Goal: Transaction & Acquisition: Purchase product/service

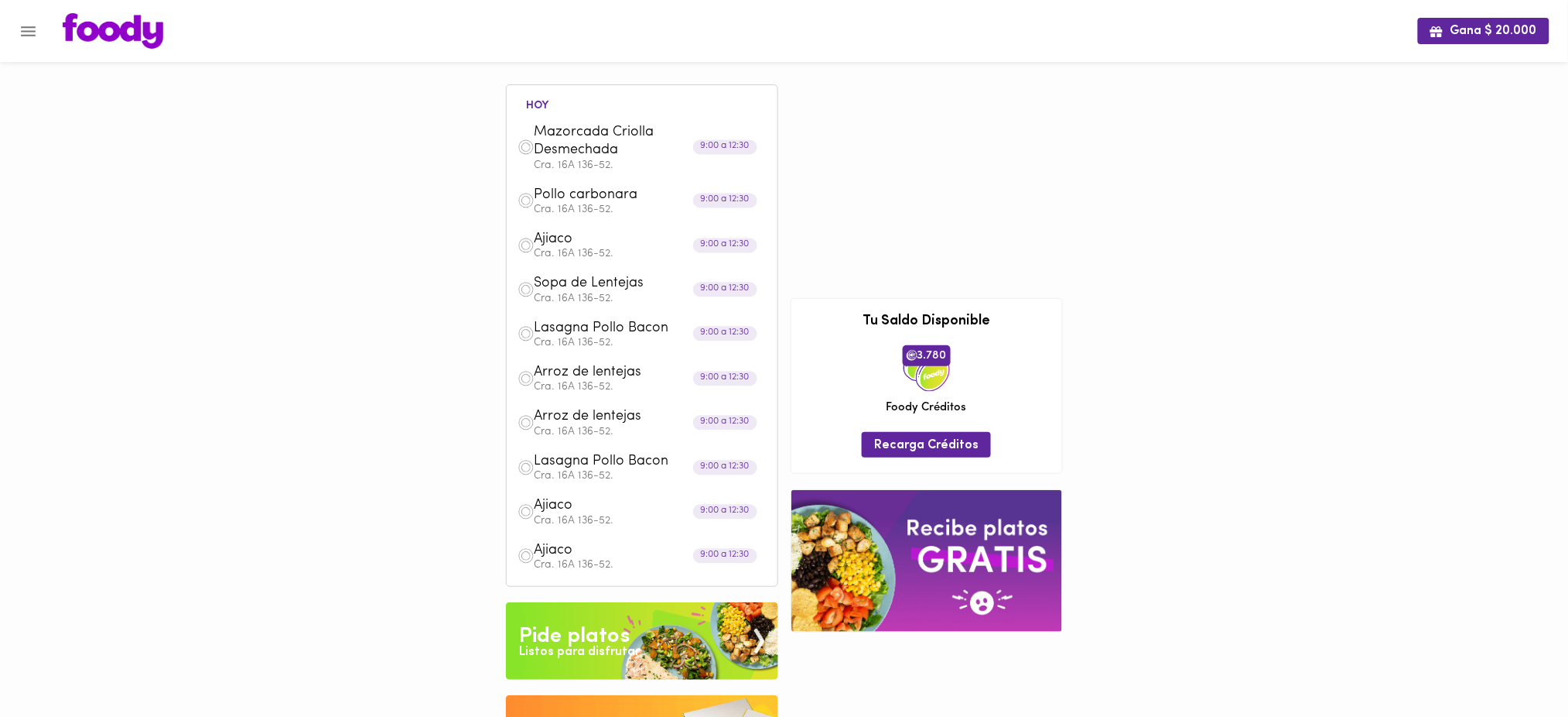
click at [579, 137] on span "Mazorcada Criolla Desmechada" at bounding box center [623, 142] width 178 height 36
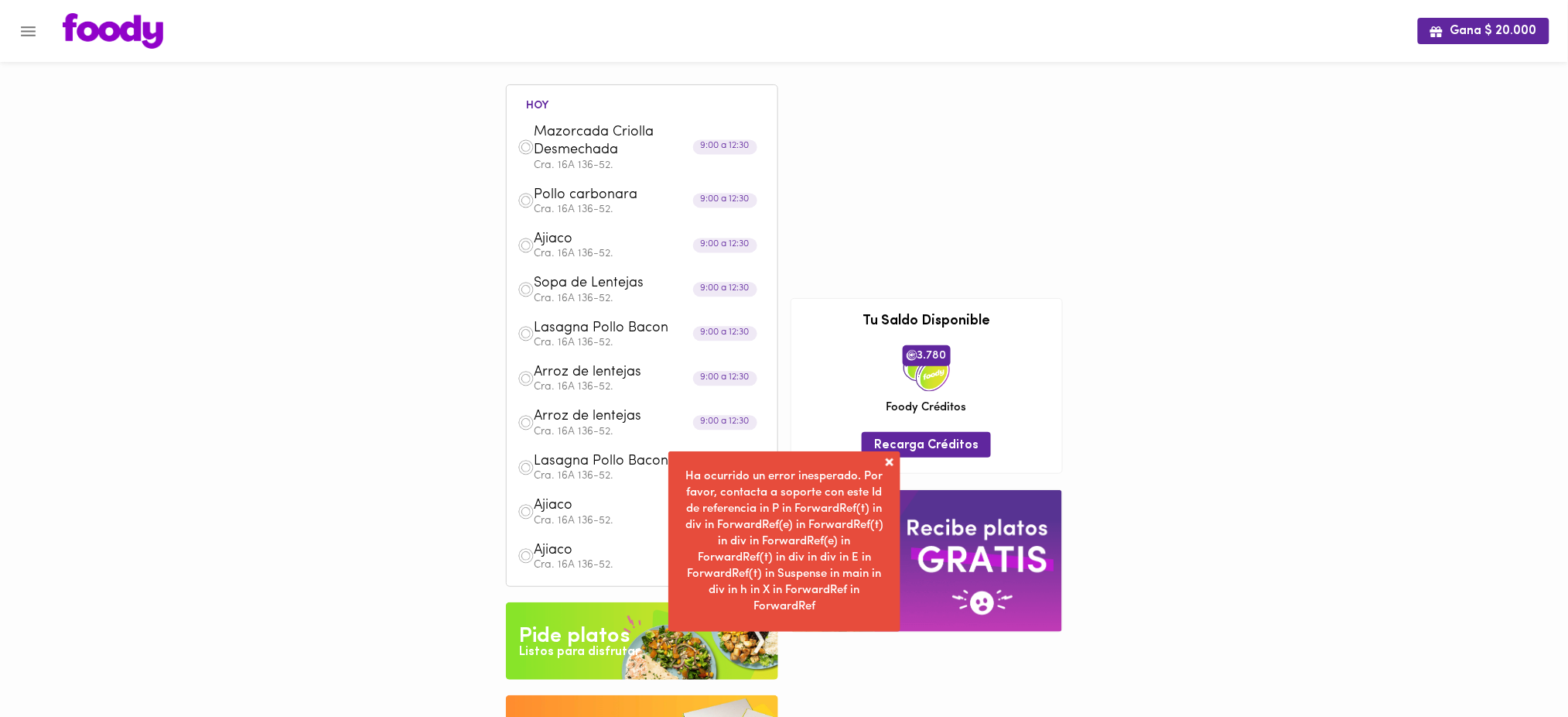
click at [886, 461] on span at bounding box center [889, 462] width 15 height 15
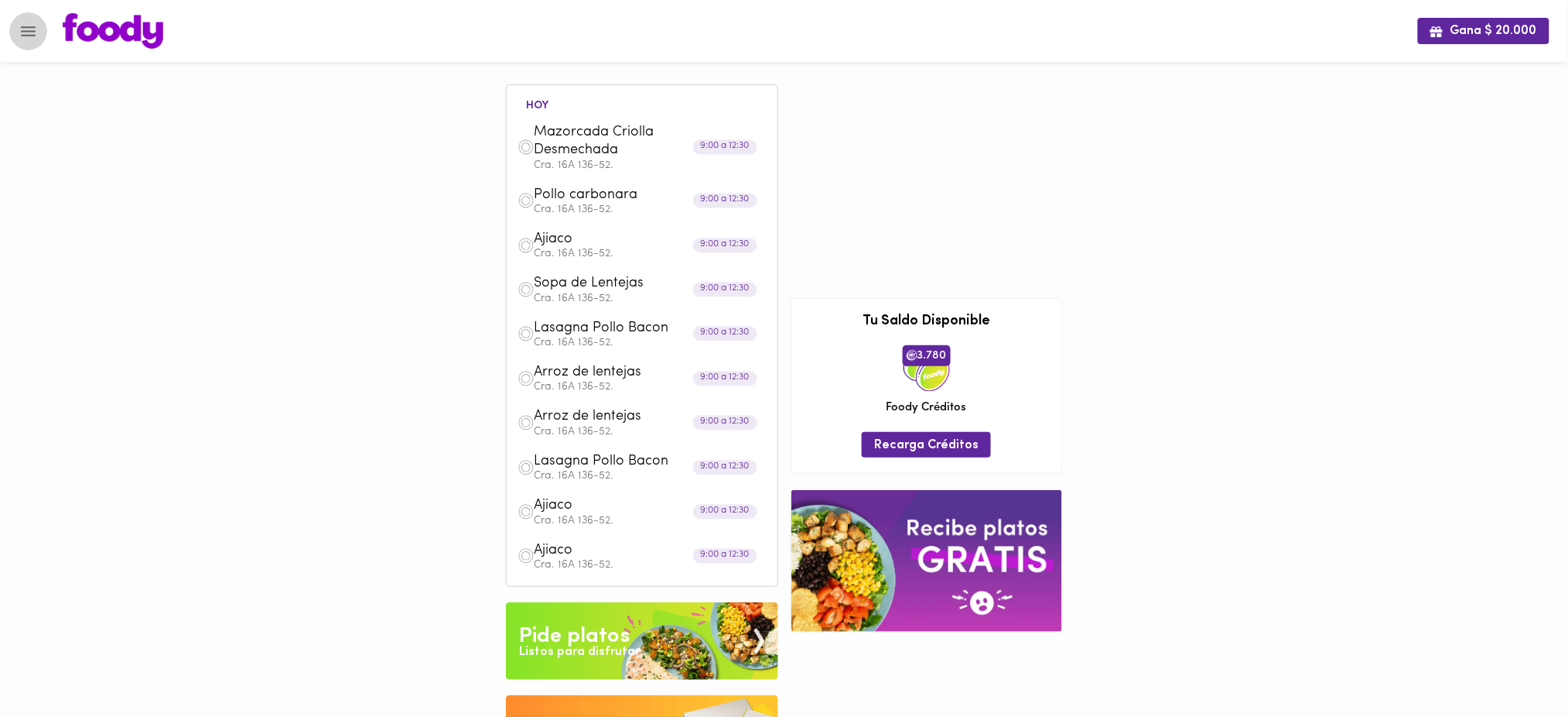
click at [25, 29] on icon "Menu" at bounding box center [27, 31] width 19 height 19
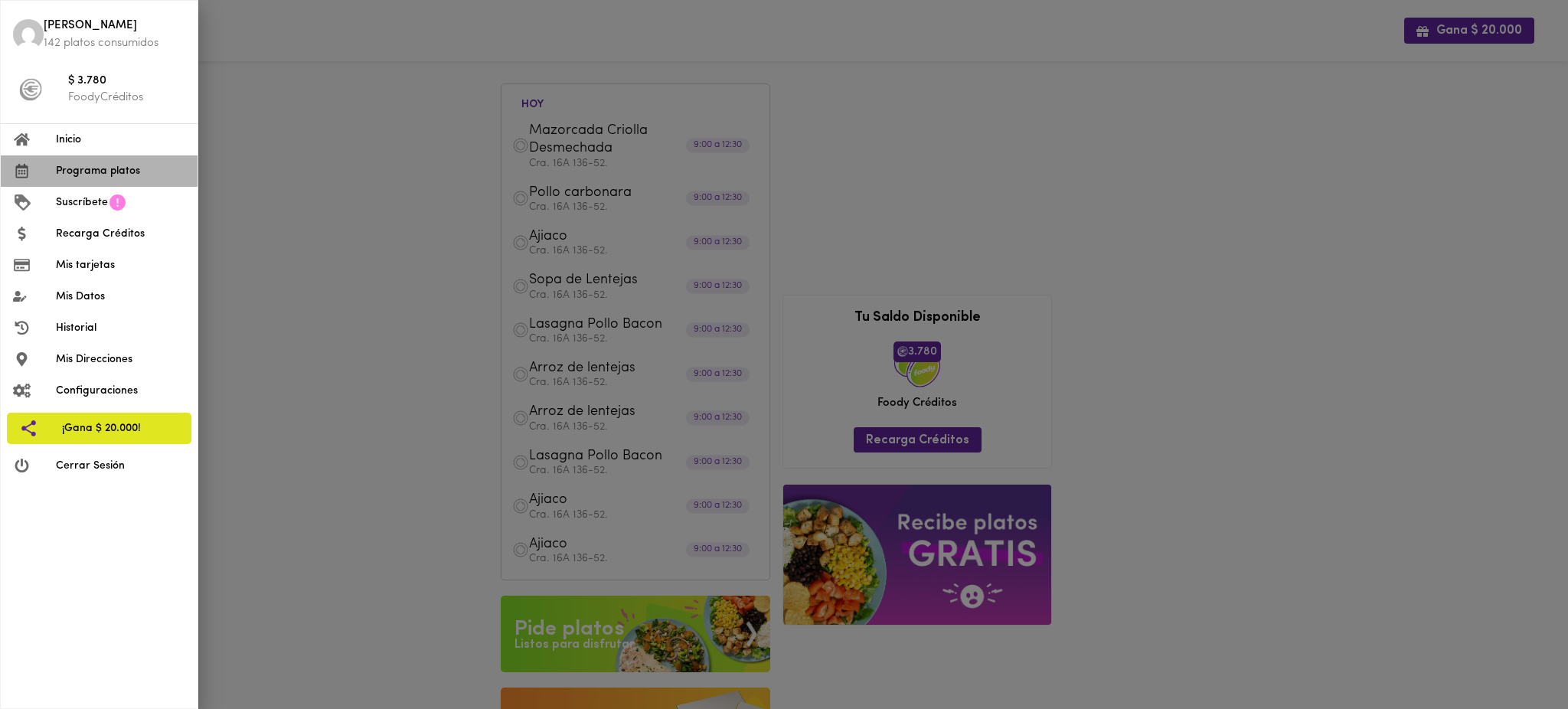
click at [113, 172] on span "Programa platos" at bounding box center [121, 171] width 130 height 16
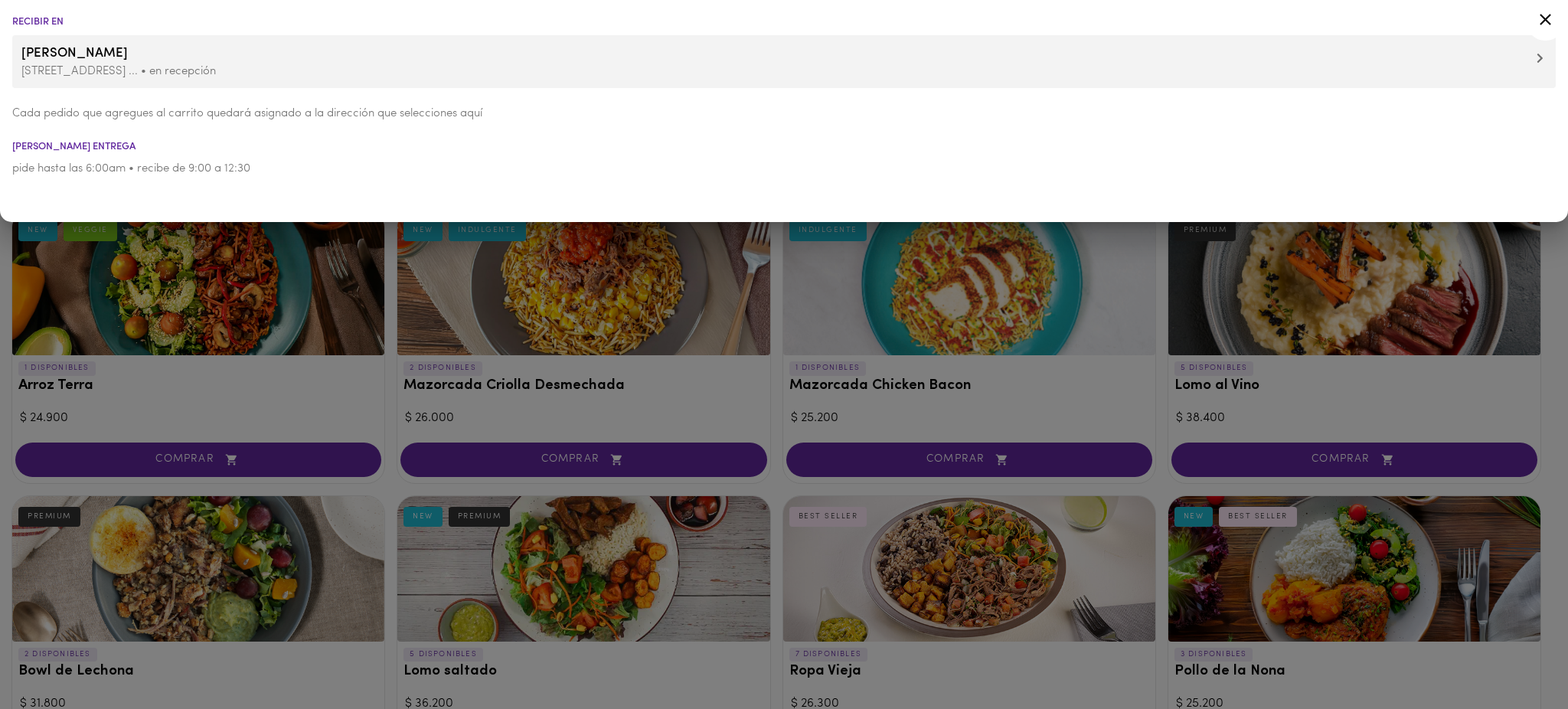
click at [392, 389] on div at bounding box center [784, 354] width 1568 height 709
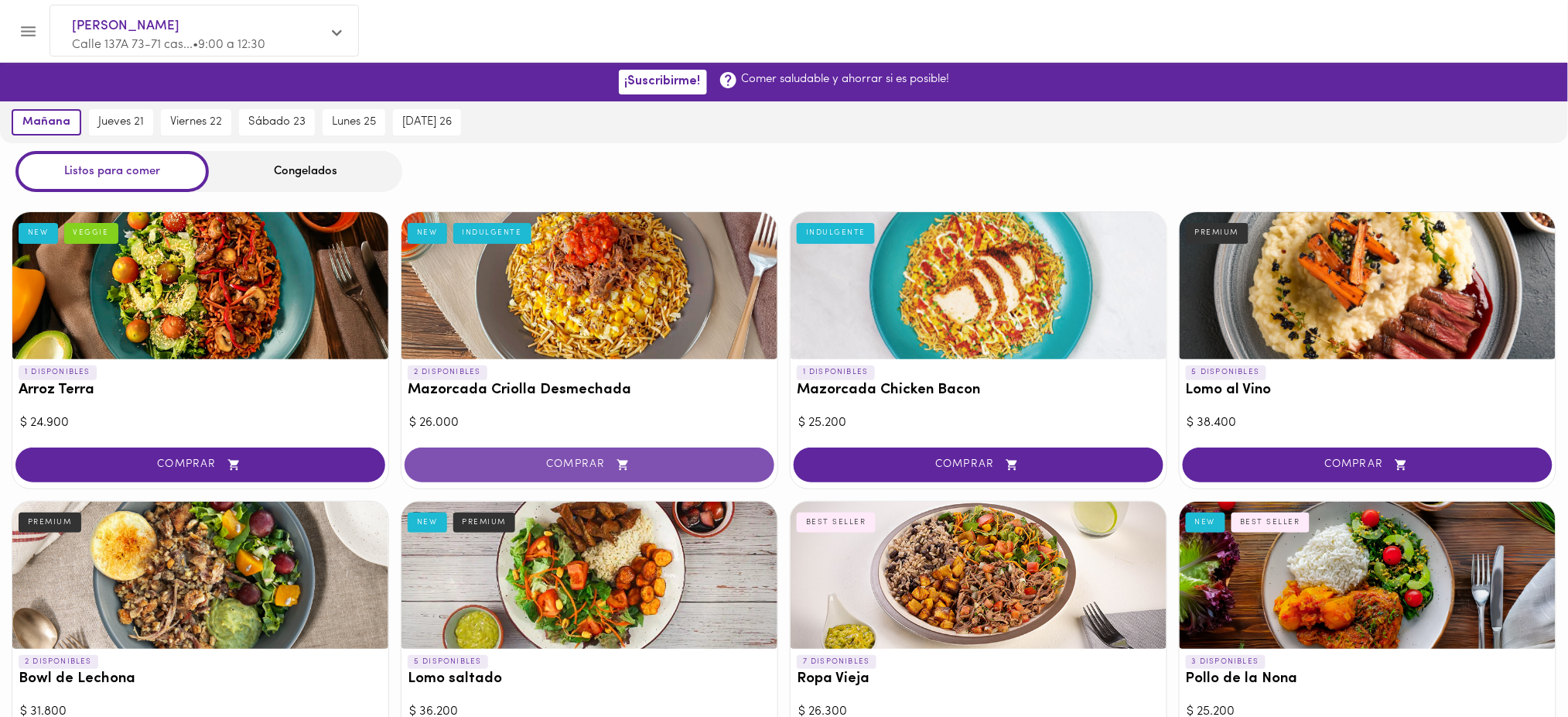
click at [676, 455] on button "COMPRAR" at bounding box center [589, 465] width 370 height 35
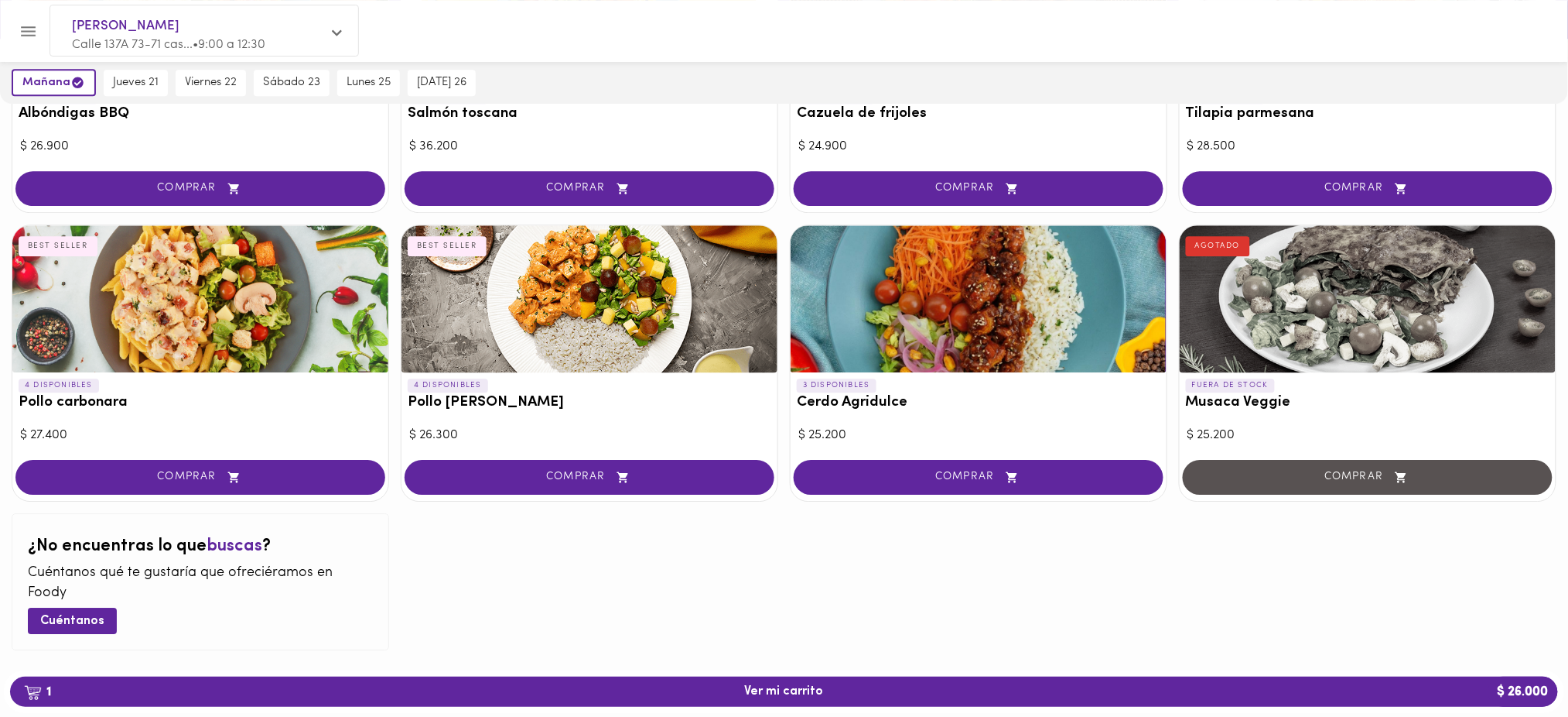
scroll to position [1396, 0]
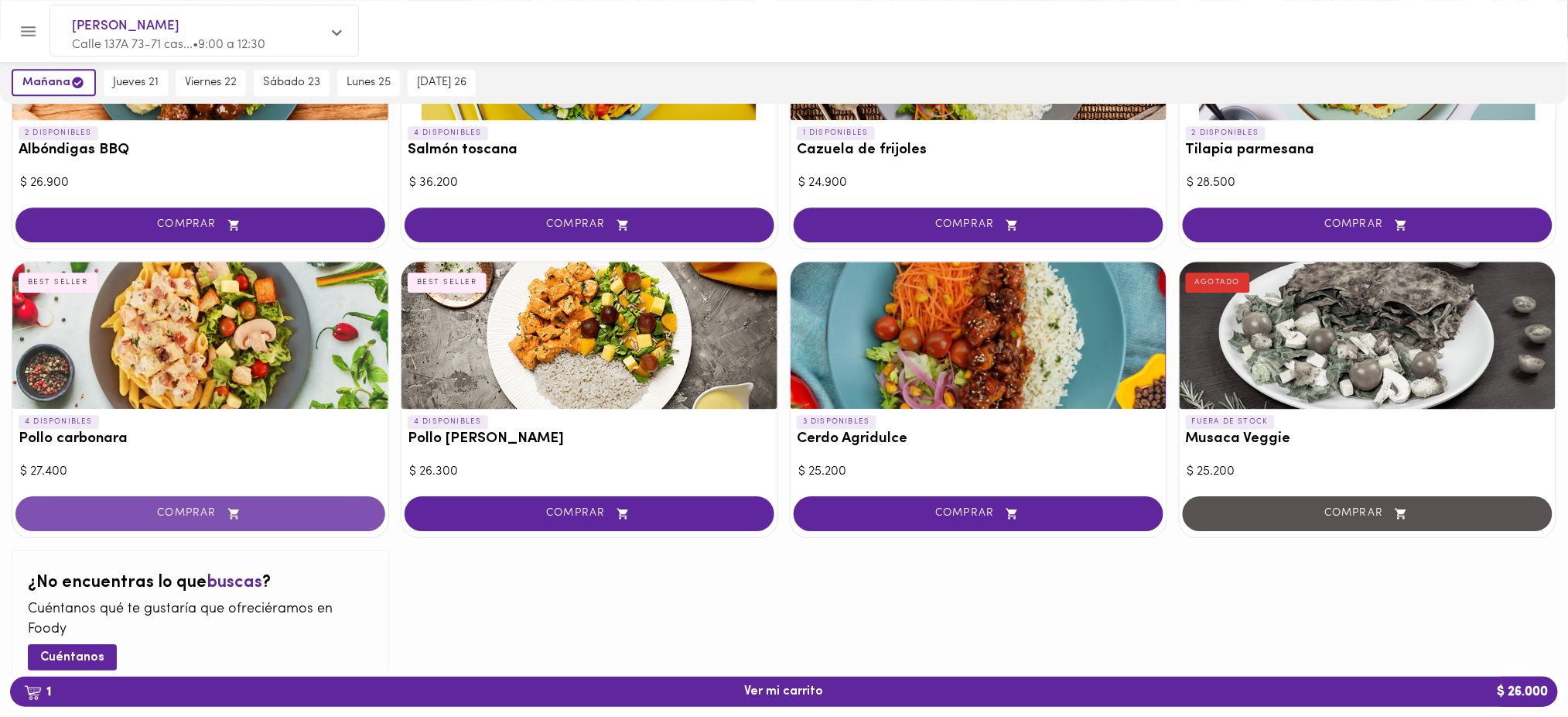
click at [266, 514] on span "COMPRAR" at bounding box center [200, 513] width 331 height 13
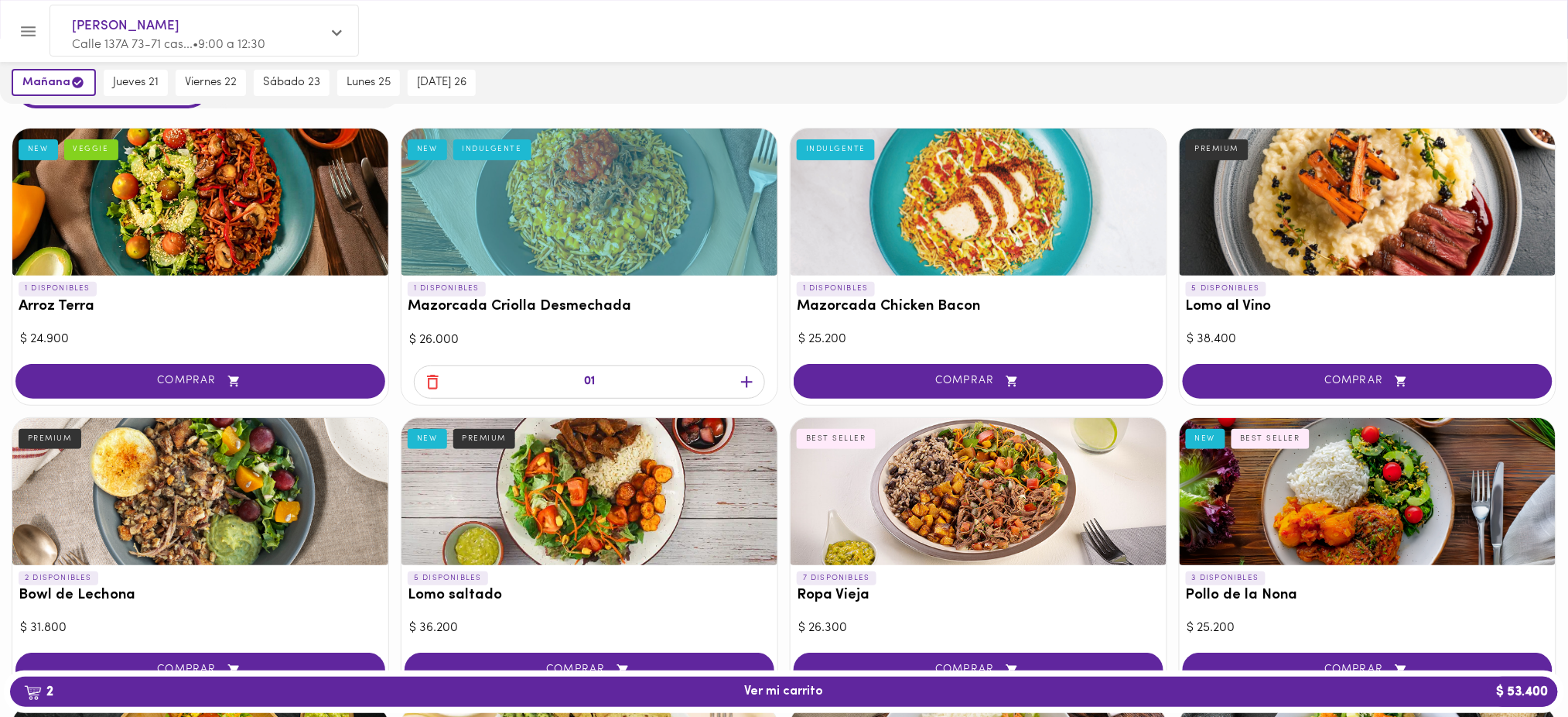
scroll to position [0, 0]
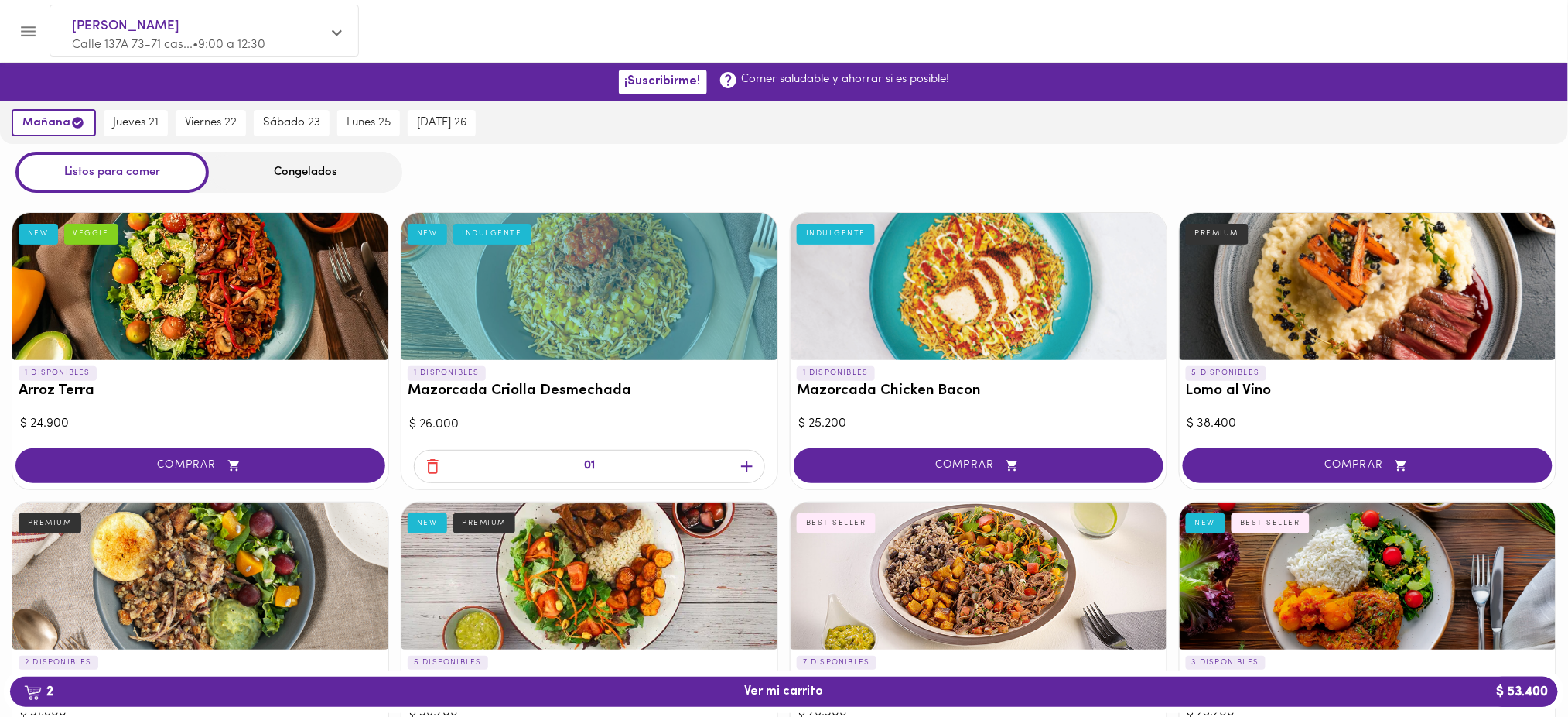
click at [255, 170] on div "Congelados" at bounding box center [305, 171] width 193 height 41
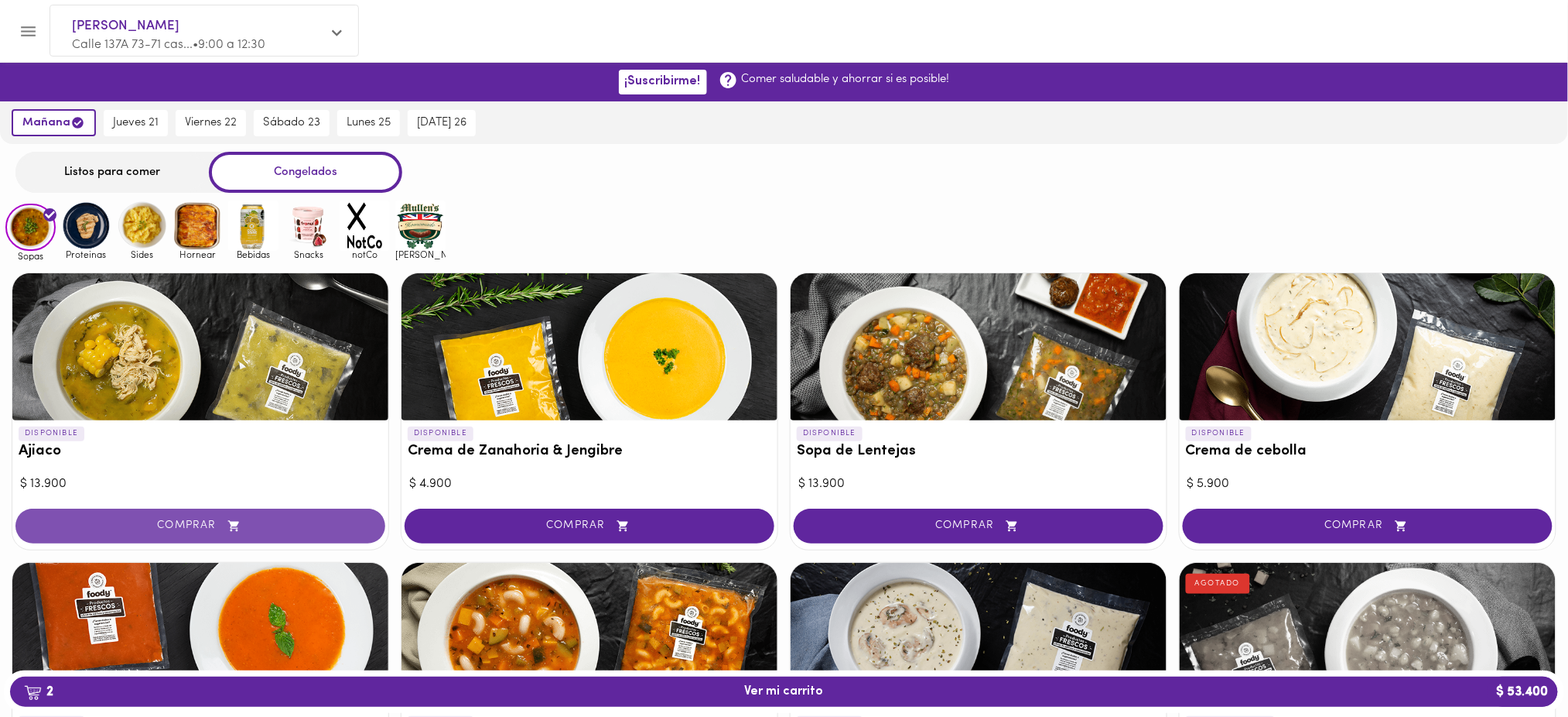
click at [162, 519] on span "COMPRAR" at bounding box center [200, 526] width 331 height 13
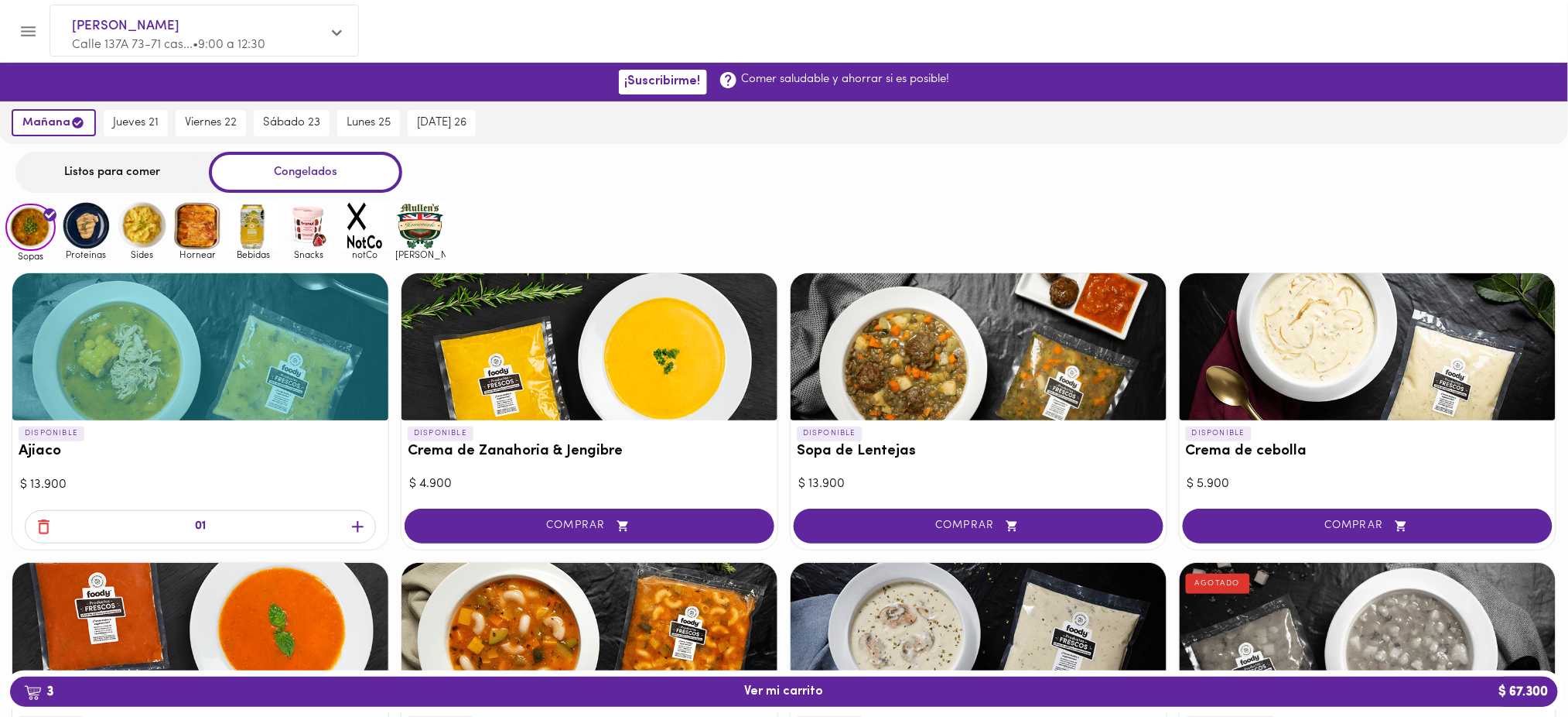
click at [355, 527] on icon "button" at bounding box center [357, 526] width 19 height 19
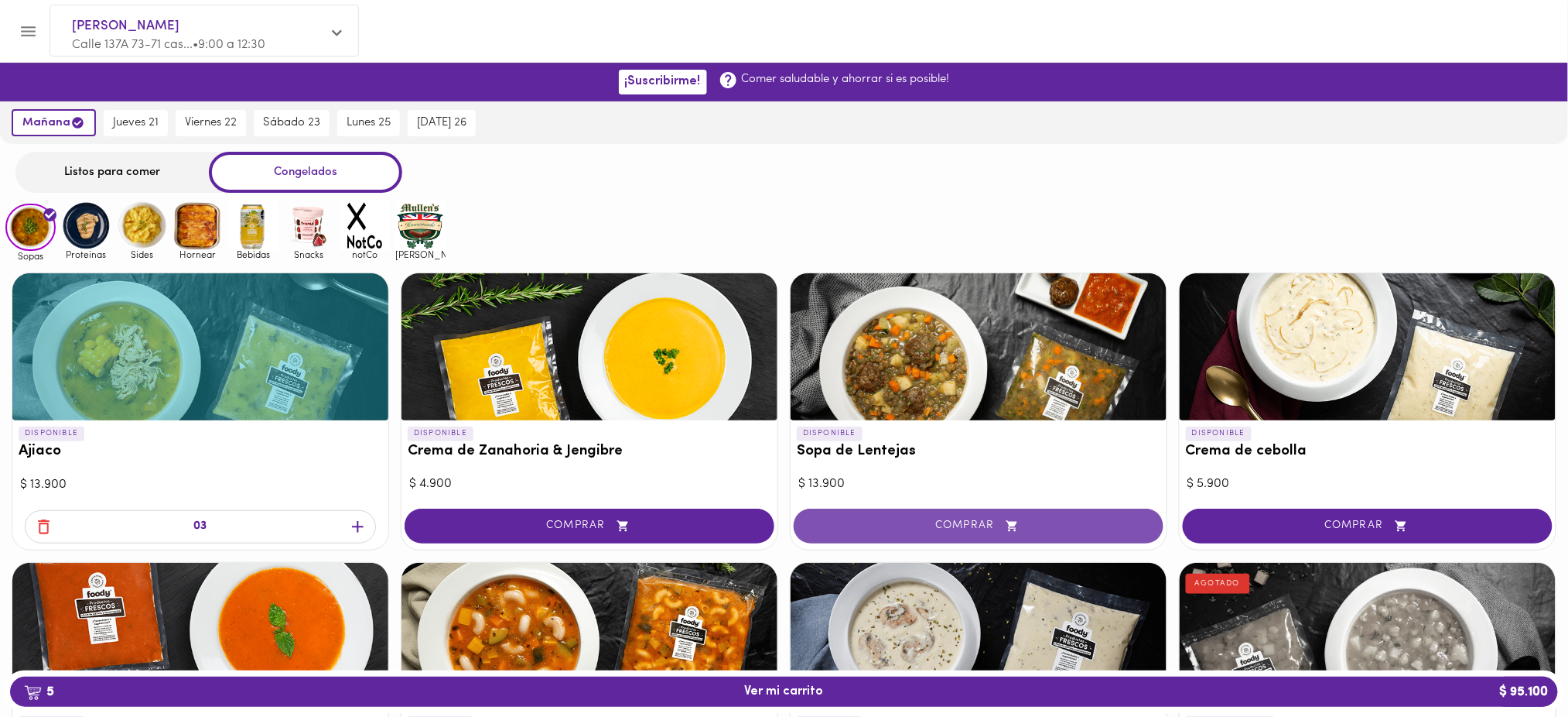
click at [988, 520] on span "COMPRAR" at bounding box center [979, 526] width 331 height 13
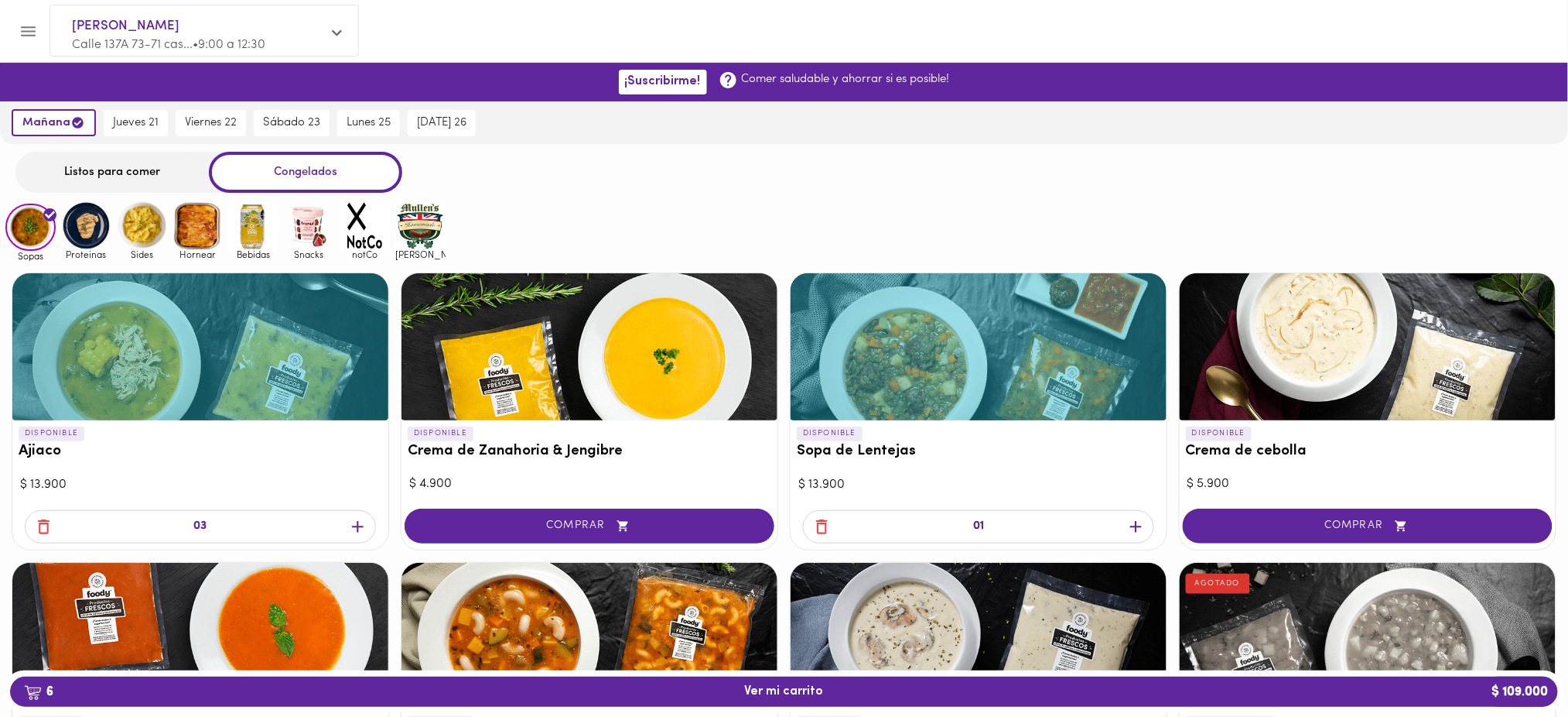
click at [199, 221] on img at bounding box center [197, 225] width 50 height 50
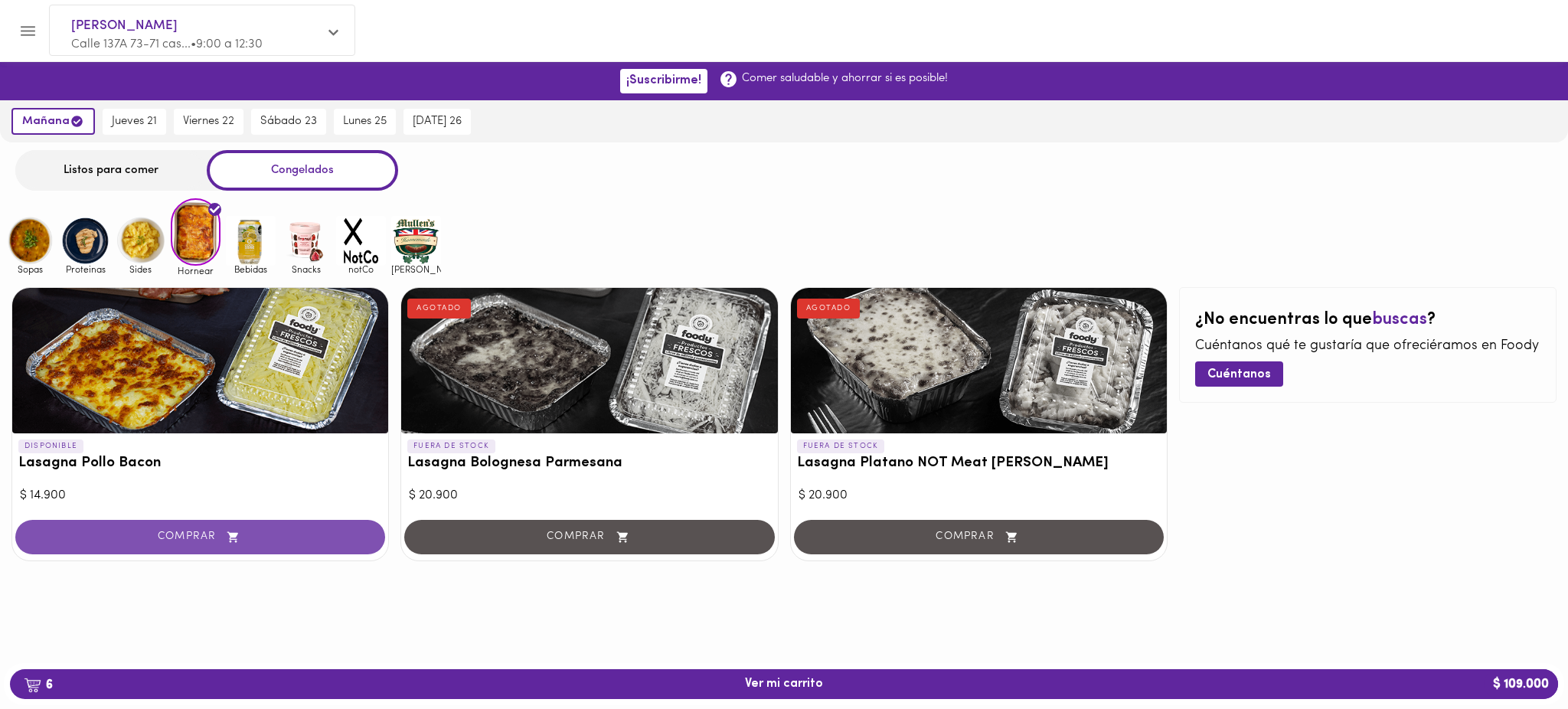
click at [262, 540] on span "COMPRAR" at bounding box center [200, 537] width 332 height 13
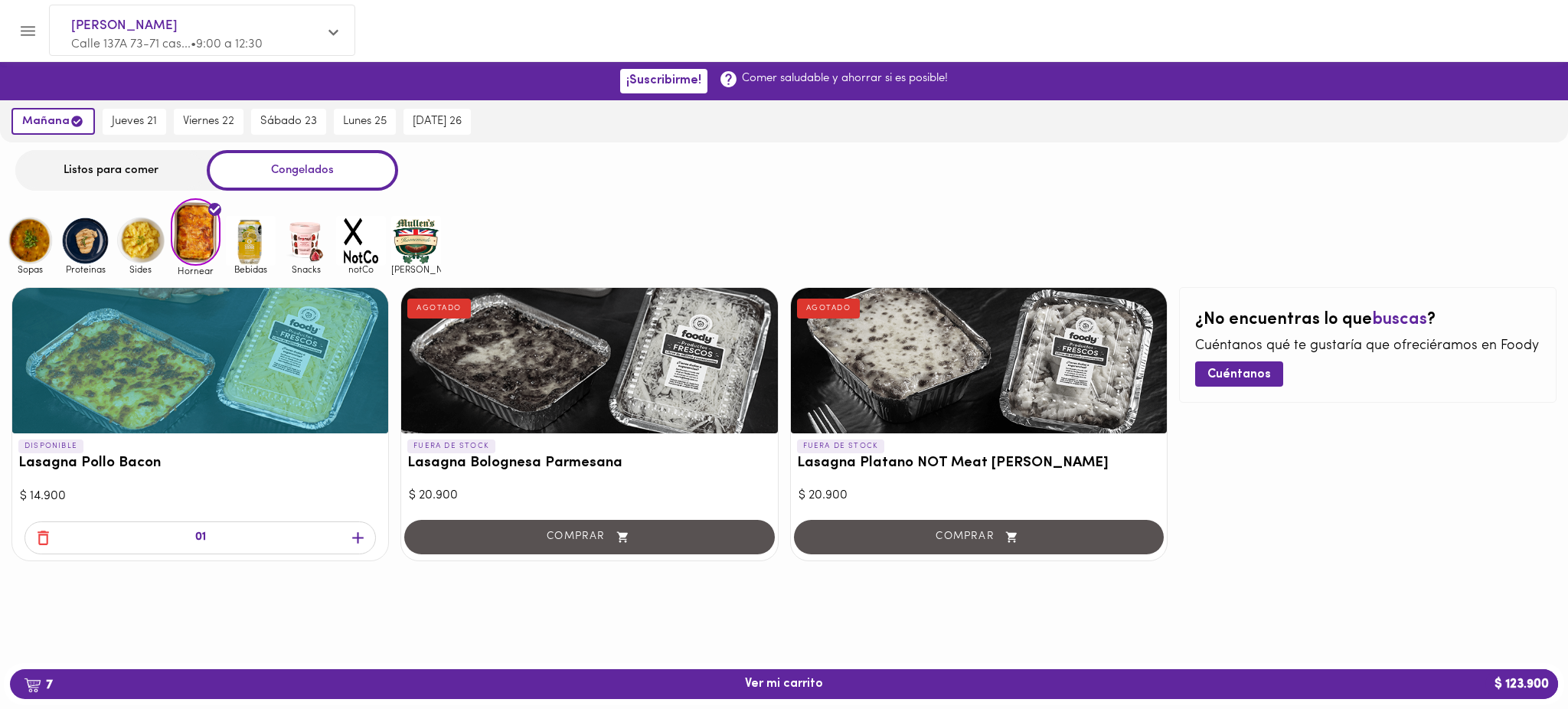
click at [141, 241] on img at bounding box center [140, 241] width 50 height 50
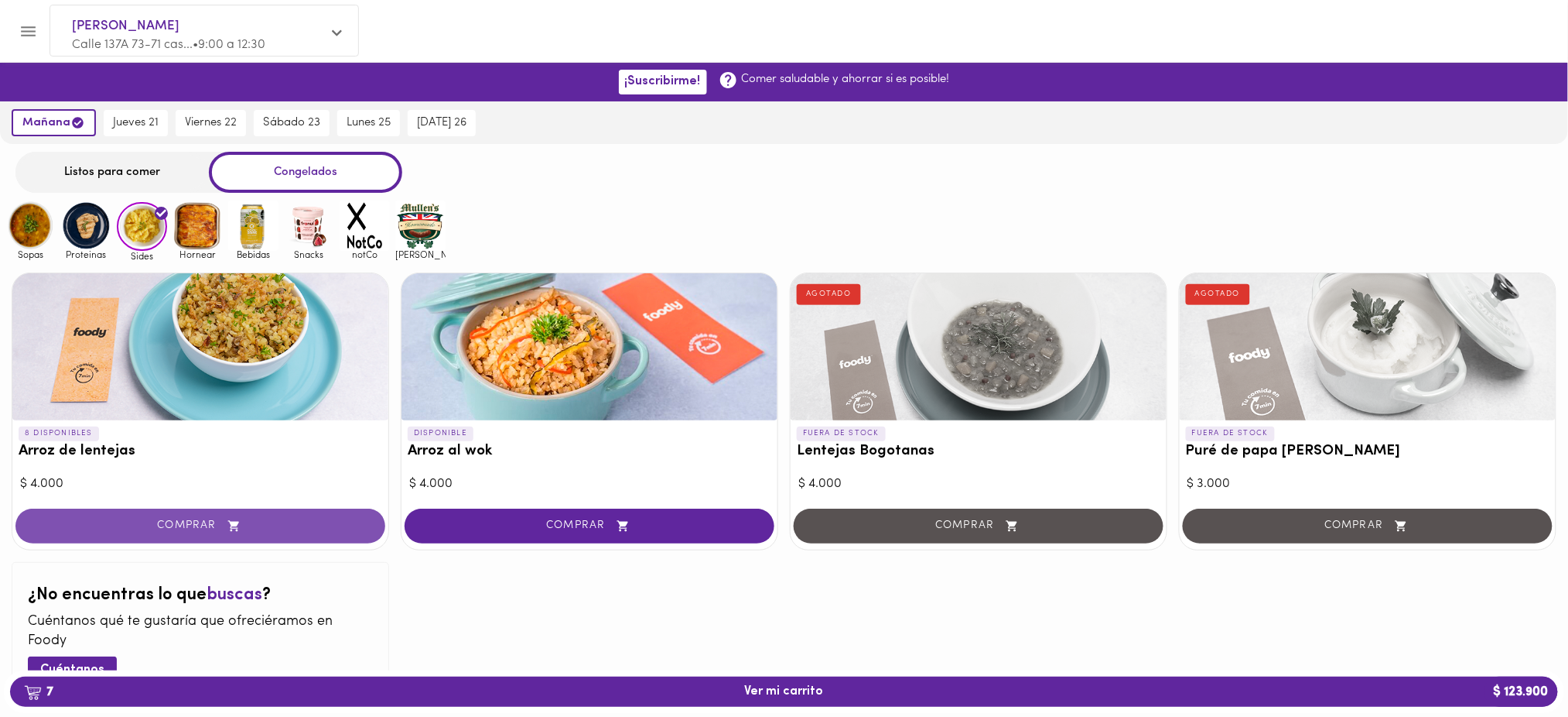
click at [315, 526] on span "COMPRAR" at bounding box center [200, 526] width 331 height 13
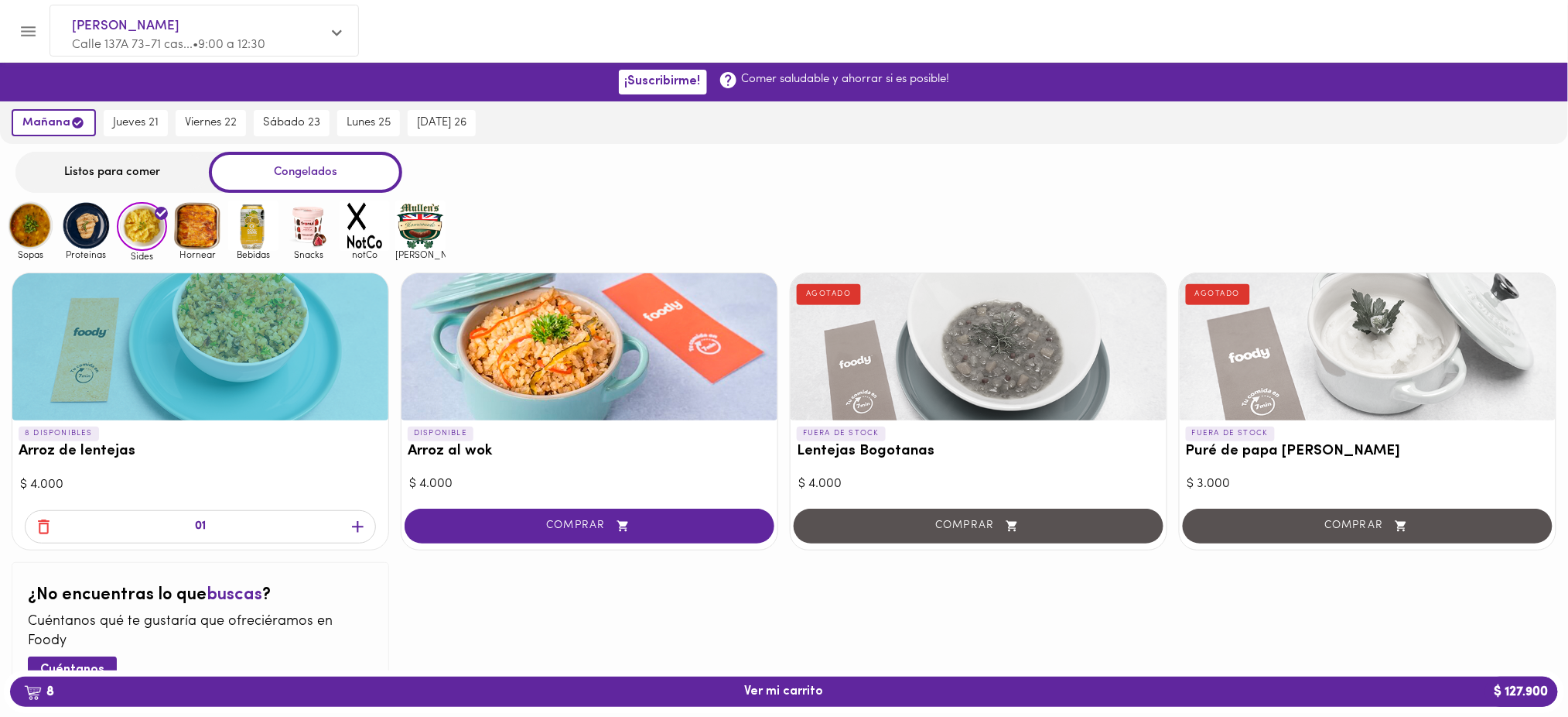
click at [355, 527] on icon "button" at bounding box center [357, 526] width 19 height 19
click at [203, 218] on img at bounding box center [197, 225] width 50 height 50
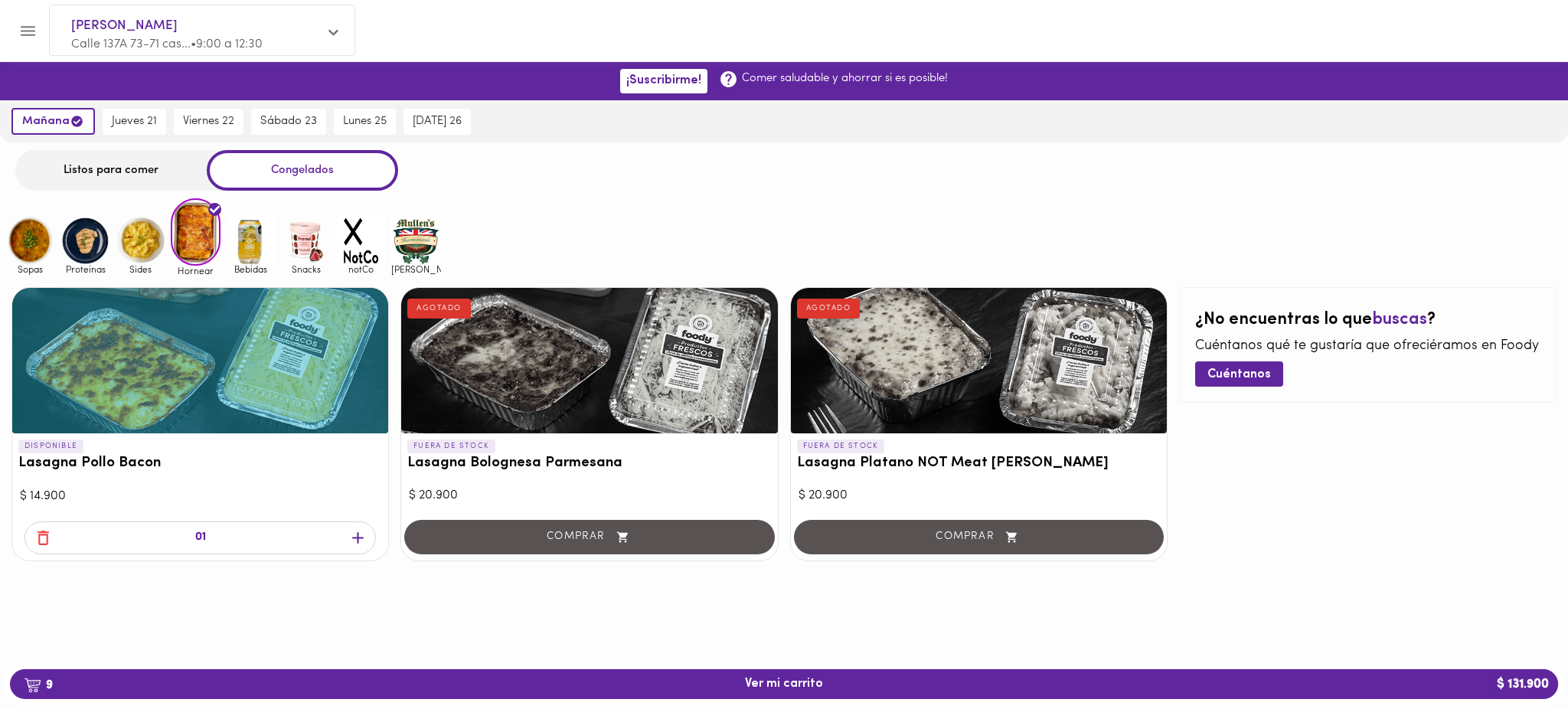
click at [357, 532] on icon "button" at bounding box center [358, 537] width 12 height 12
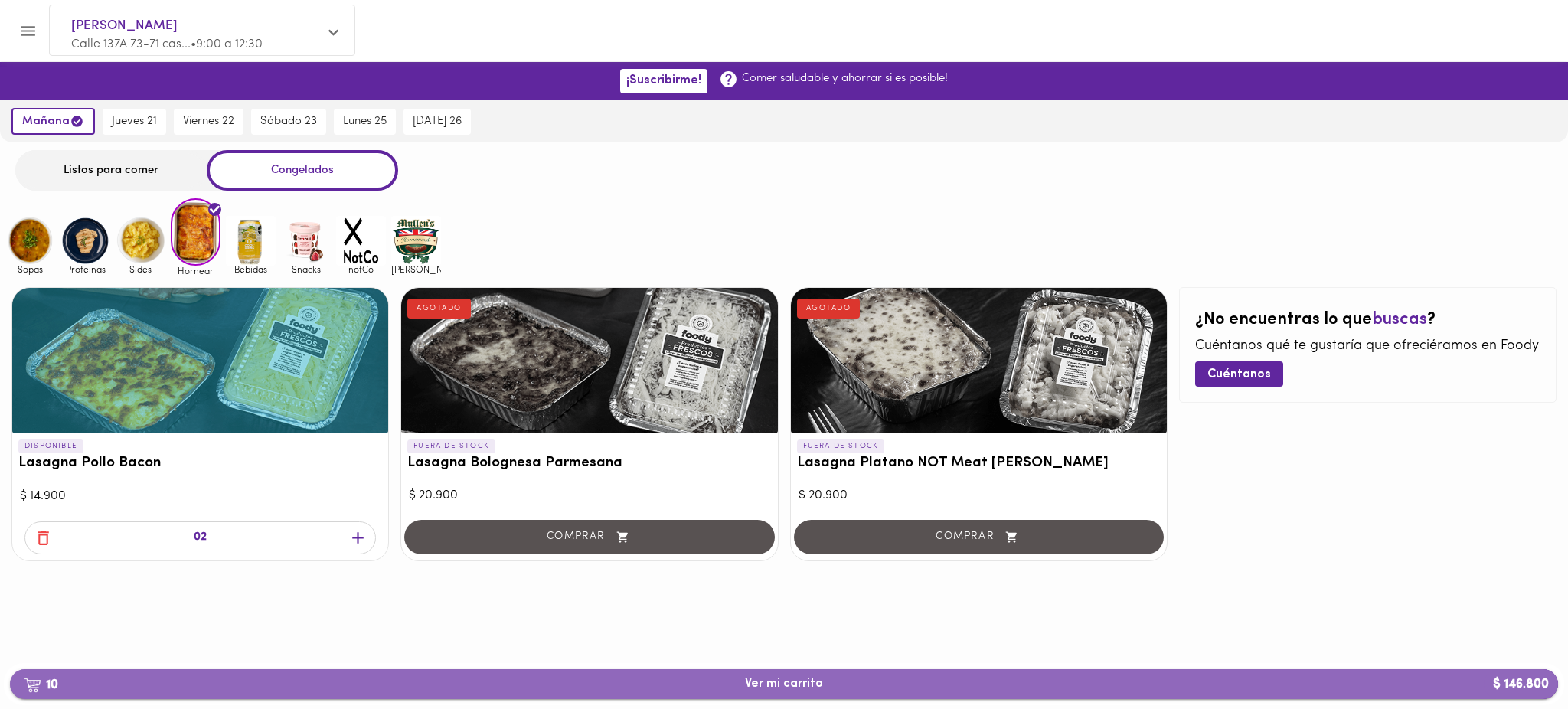
click at [851, 678] on span "10 Ver mi carrito $ 146.800" at bounding box center [784, 684] width 1523 height 14
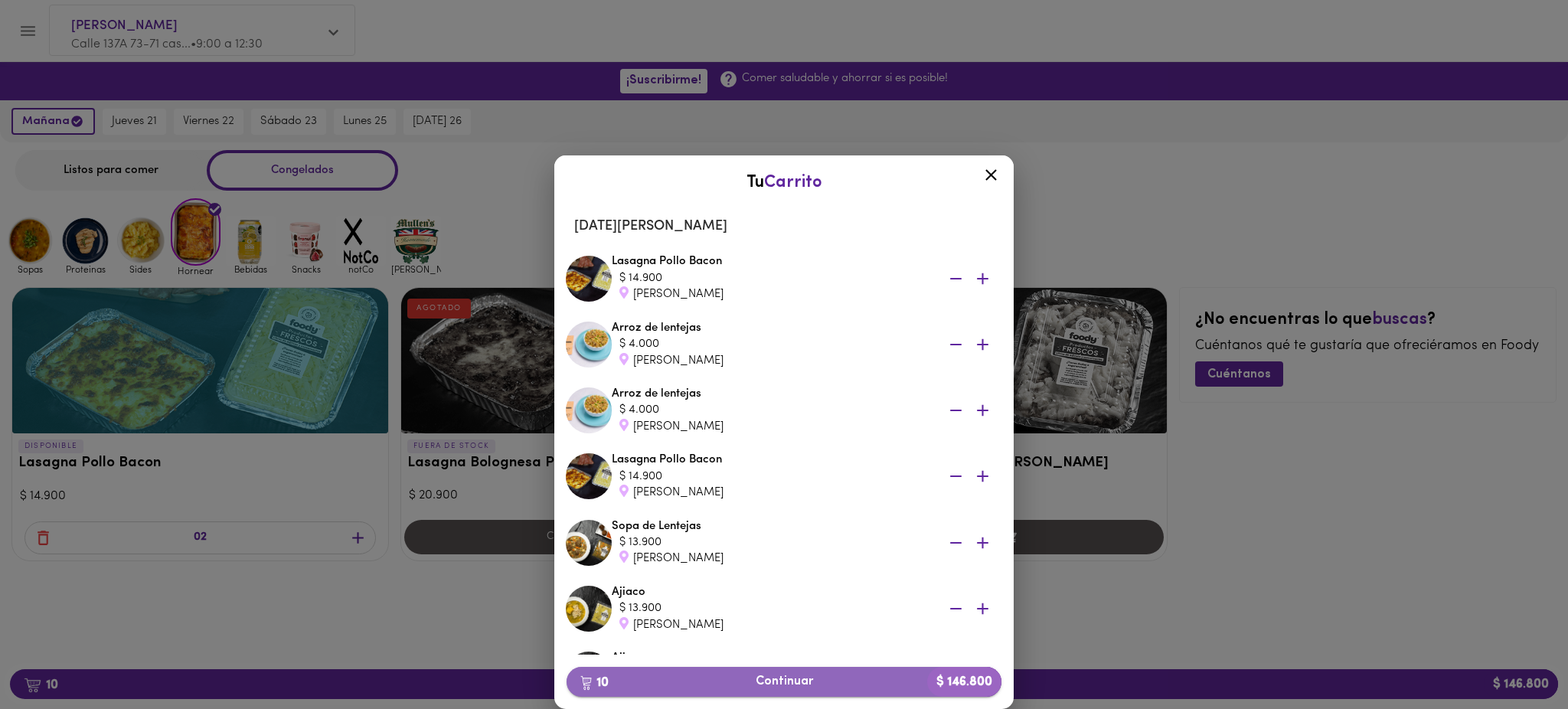
click at [860, 681] on span "10 Continuar $ 146.800" at bounding box center [783, 681] width 410 height 14
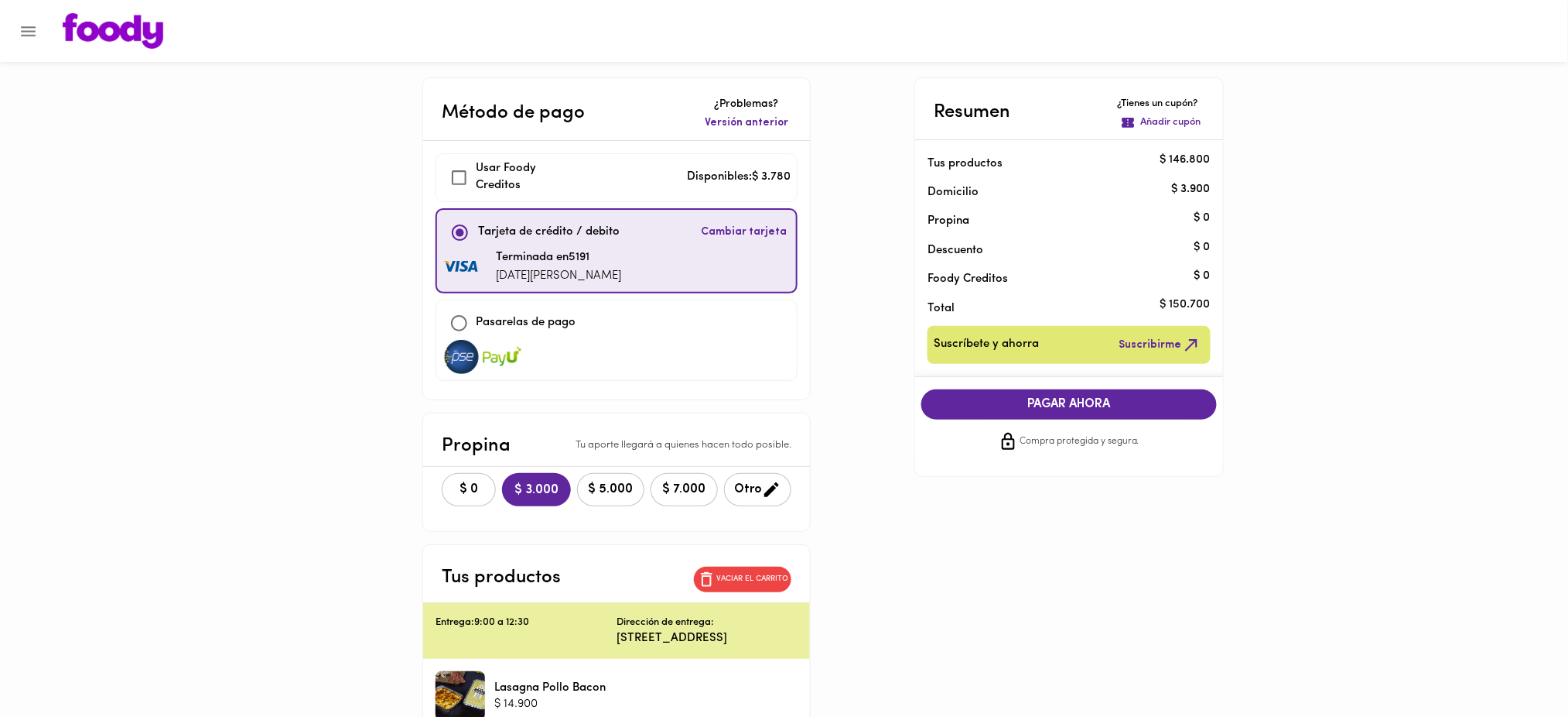
checkbox input "true"
click at [743, 123] on span "Versión anterior" at bounding box center [747, 123] width 84 height 15
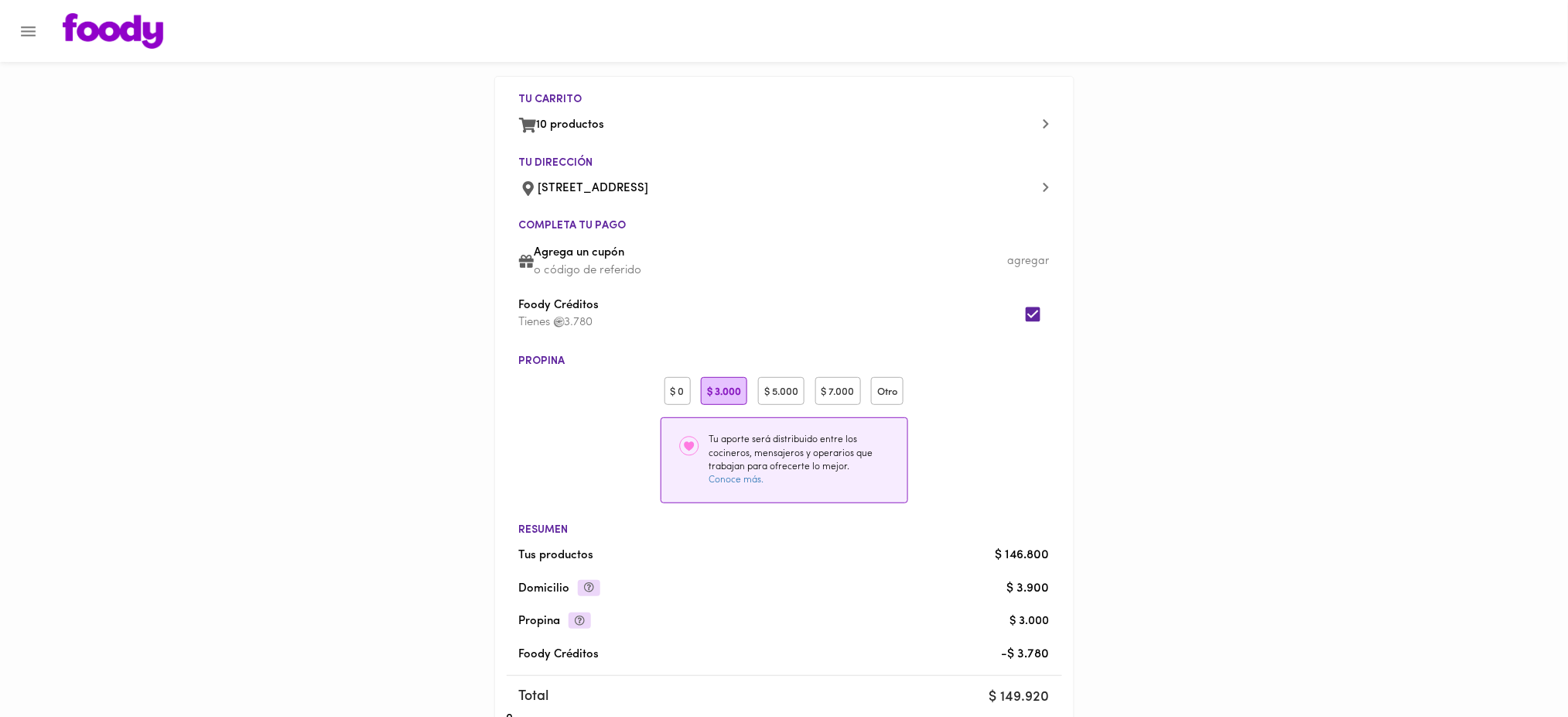
click at [673, 389] on div "$ 0" at bounding box center [677, 391] width 26 height 28
click at [1033, 311] on input "checkbox" at bounding box center [1033, 313] width 34 height 34
checkbox input "false"
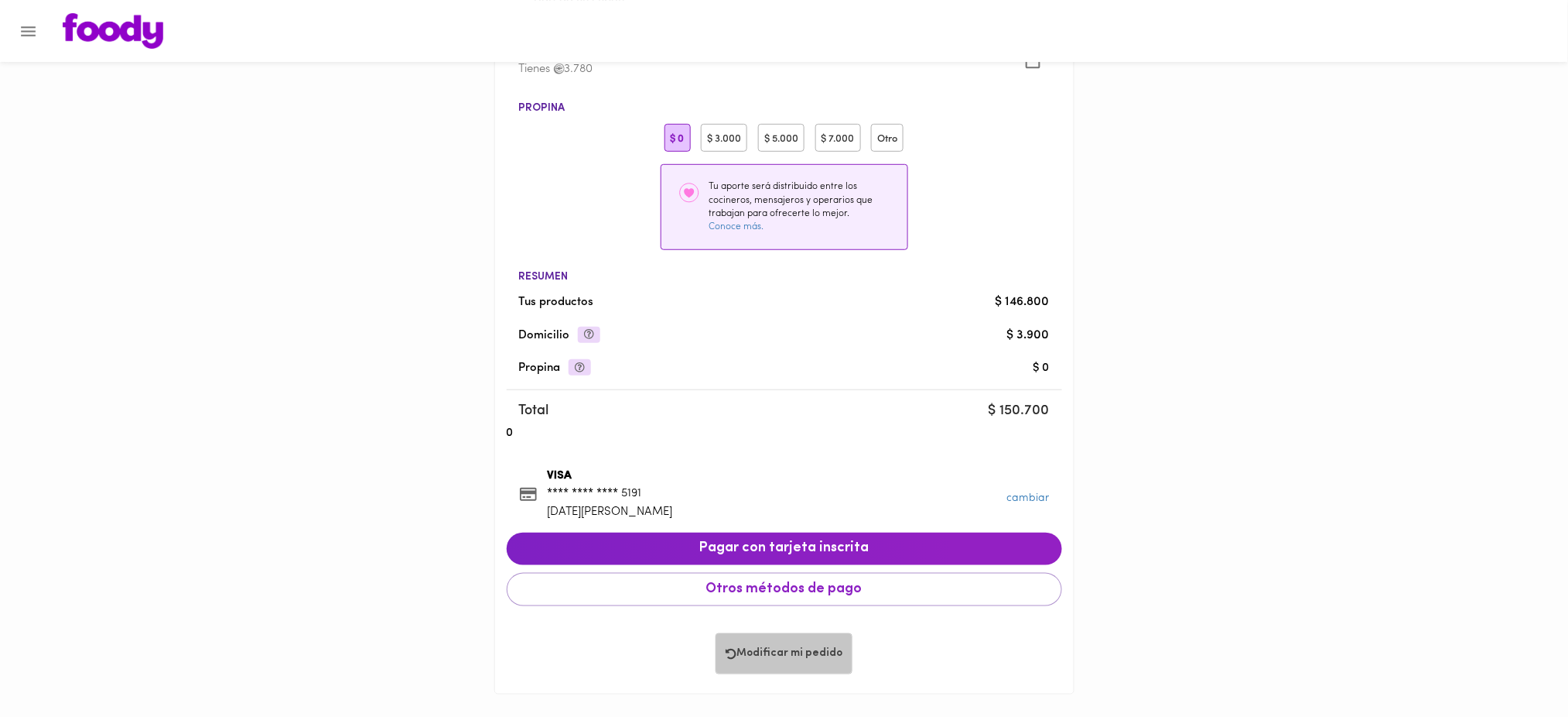
click at [792, 661] on span "Modificar mi pedido" at bounding box center [784, 653] width 117 height 13
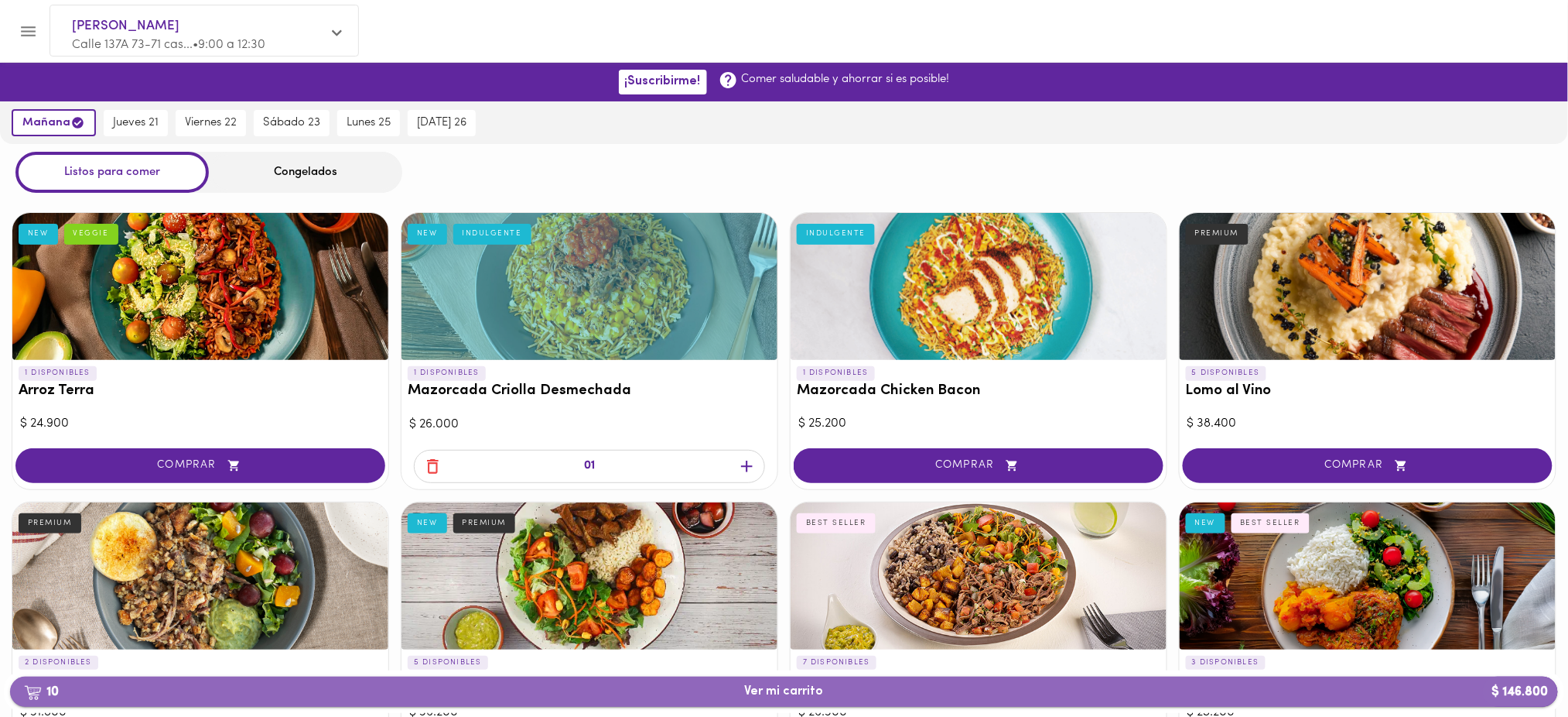
click at [783, 694] on span "10 Ver mi carrito $ 146.800" at bounding box center [784, 691] width 79 height 15
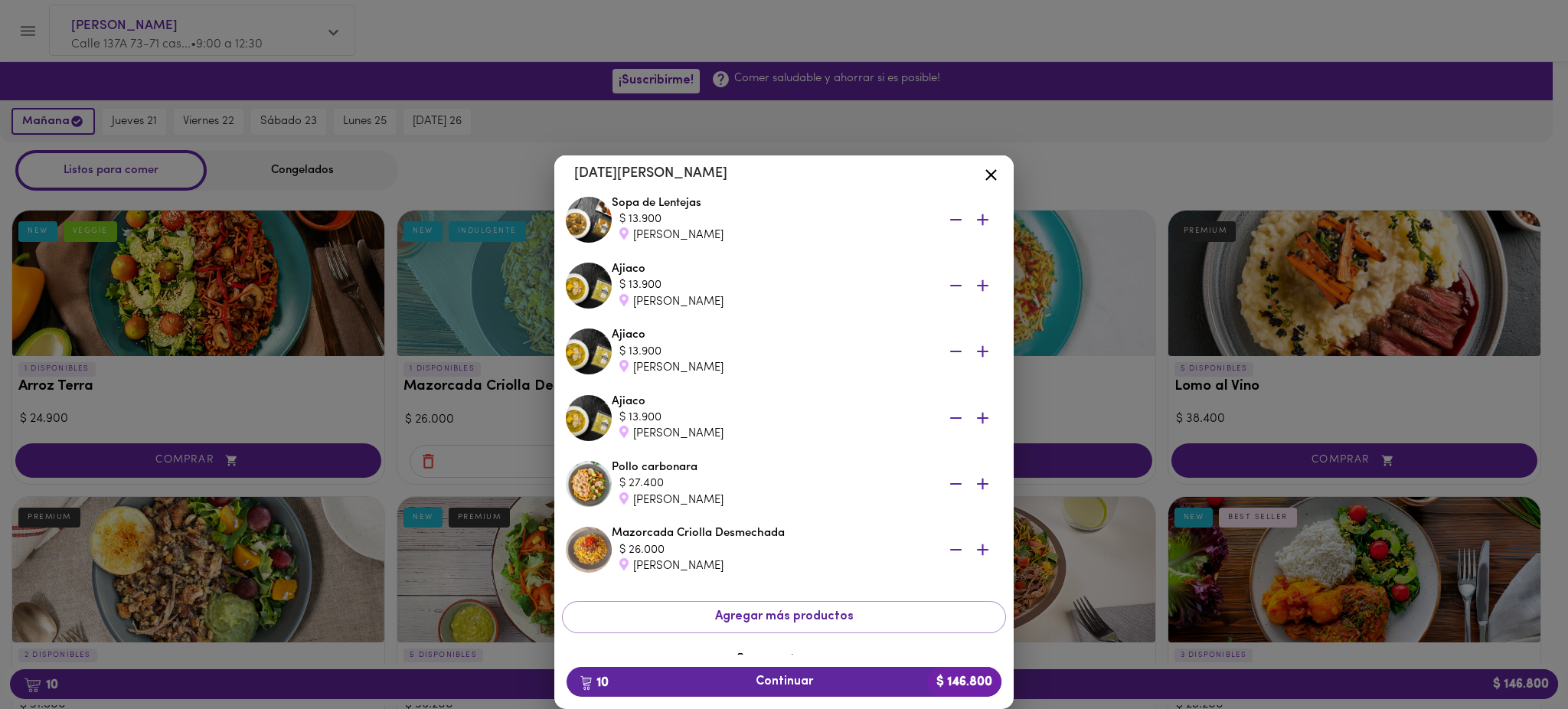
scroll to position [350, 0]
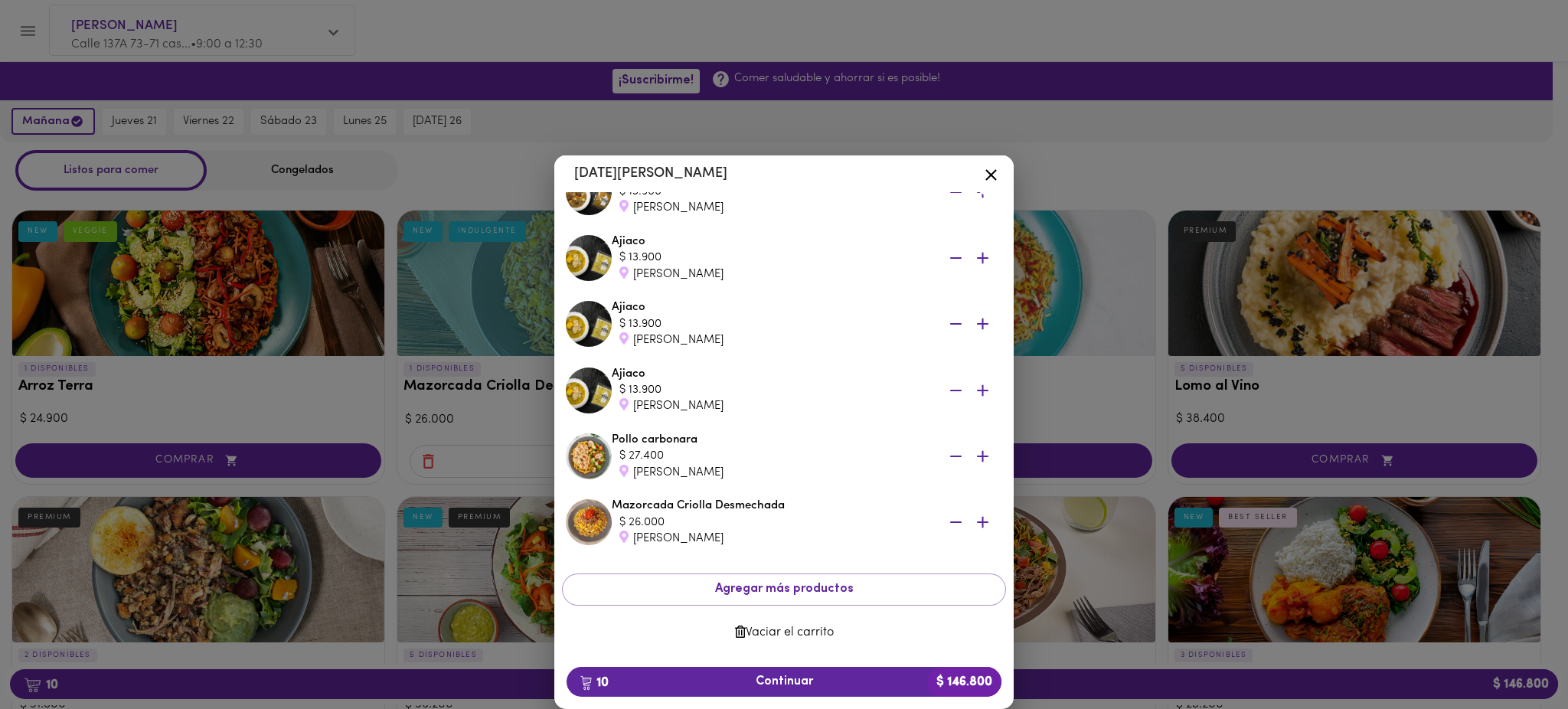
click at [780, 635] on span "Vaciar el carrito" at bounding box center [784, 632] width 420 height 14
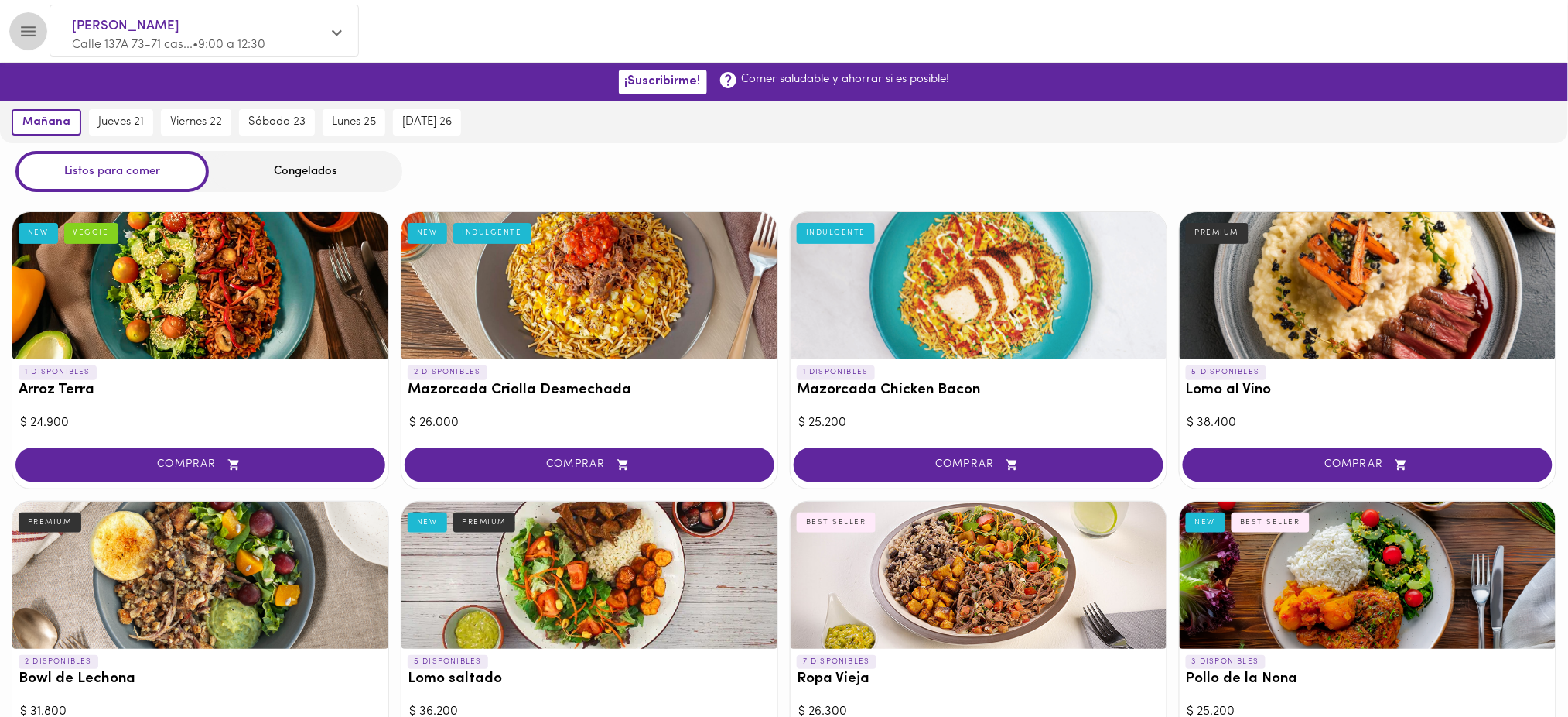
click at [34, 28] on icon "Menu" at bounding box center [27, 31] width 19 height 19
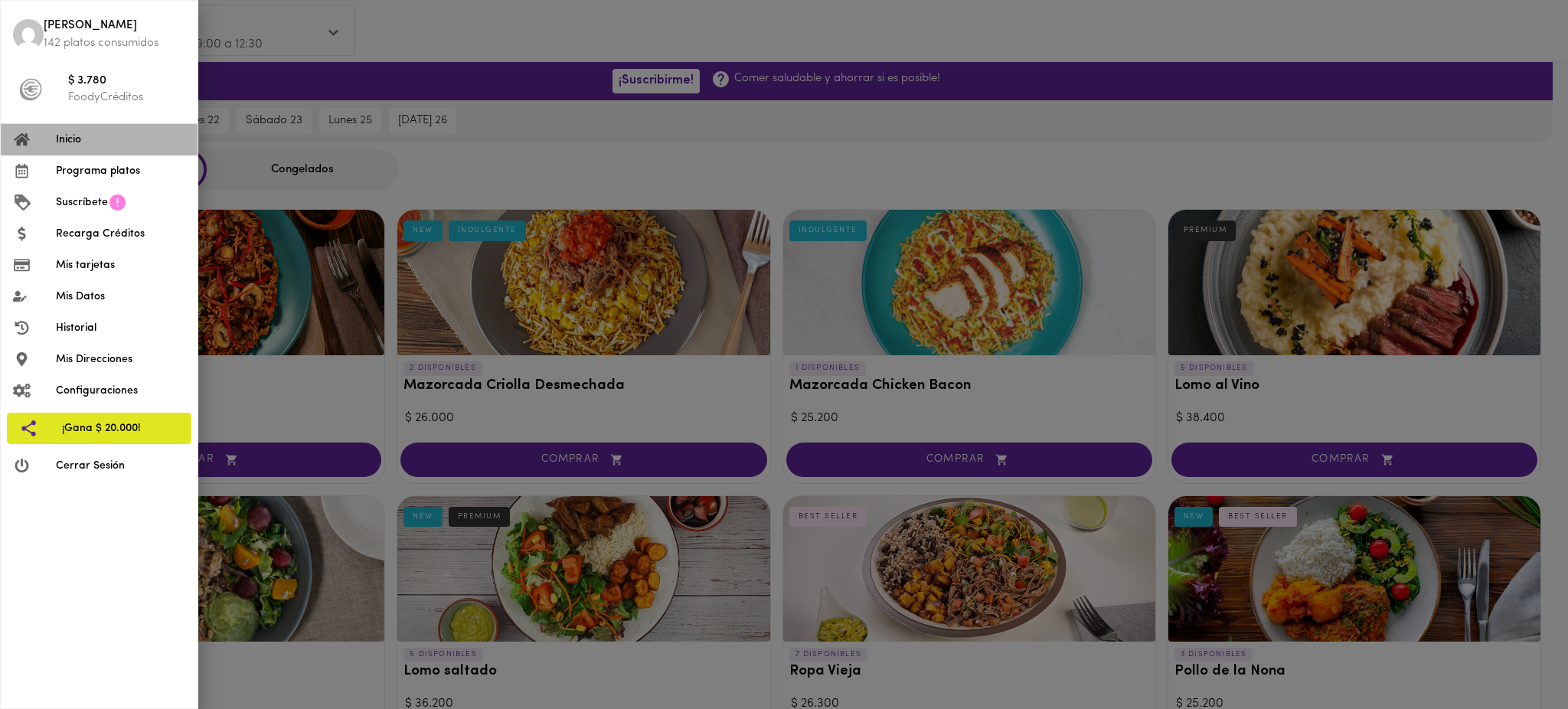
click at [96, 145] on span "Inicio" at bounding box center [121, 140] width 130 height 16
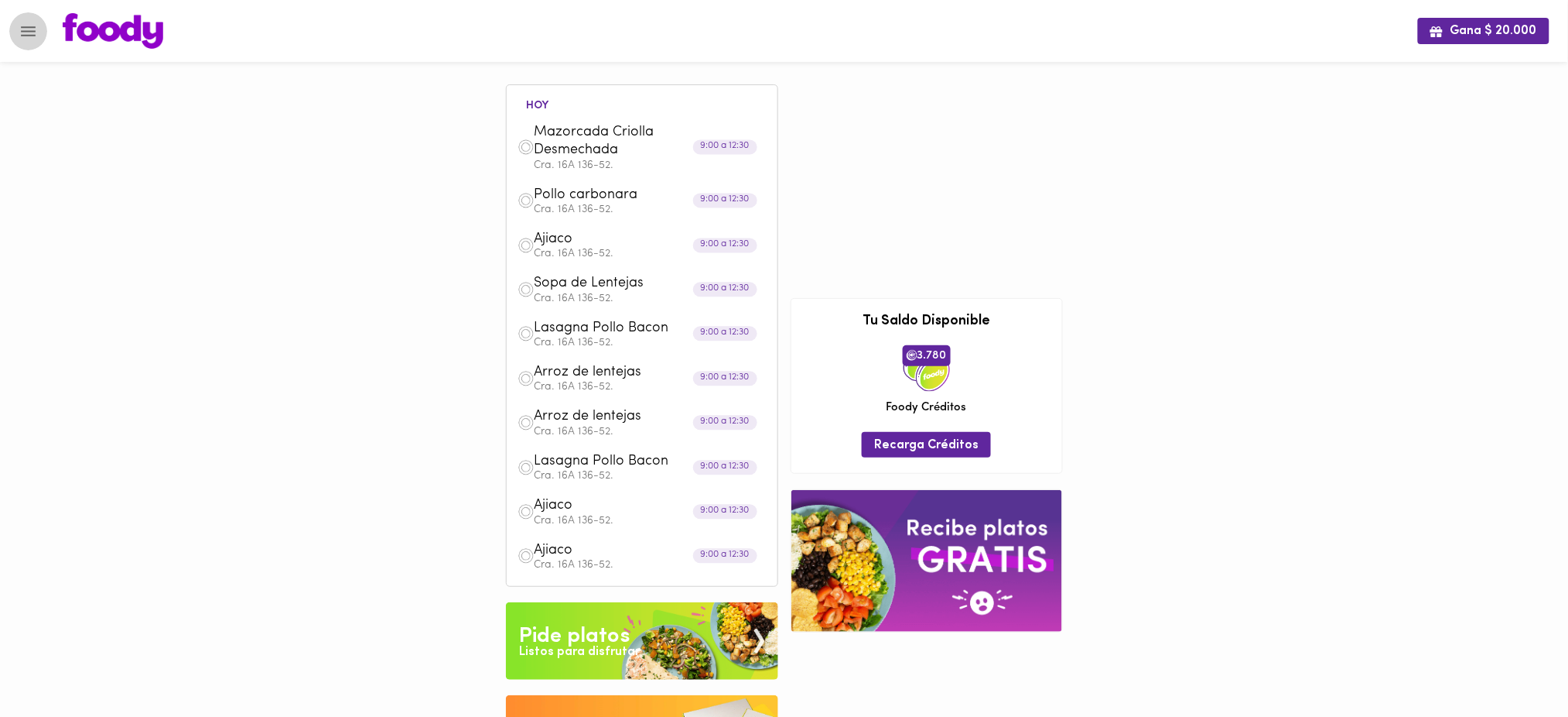
click at [29, 33] on icon "Menu" at bounding box center [27, 31] width 19 height 19
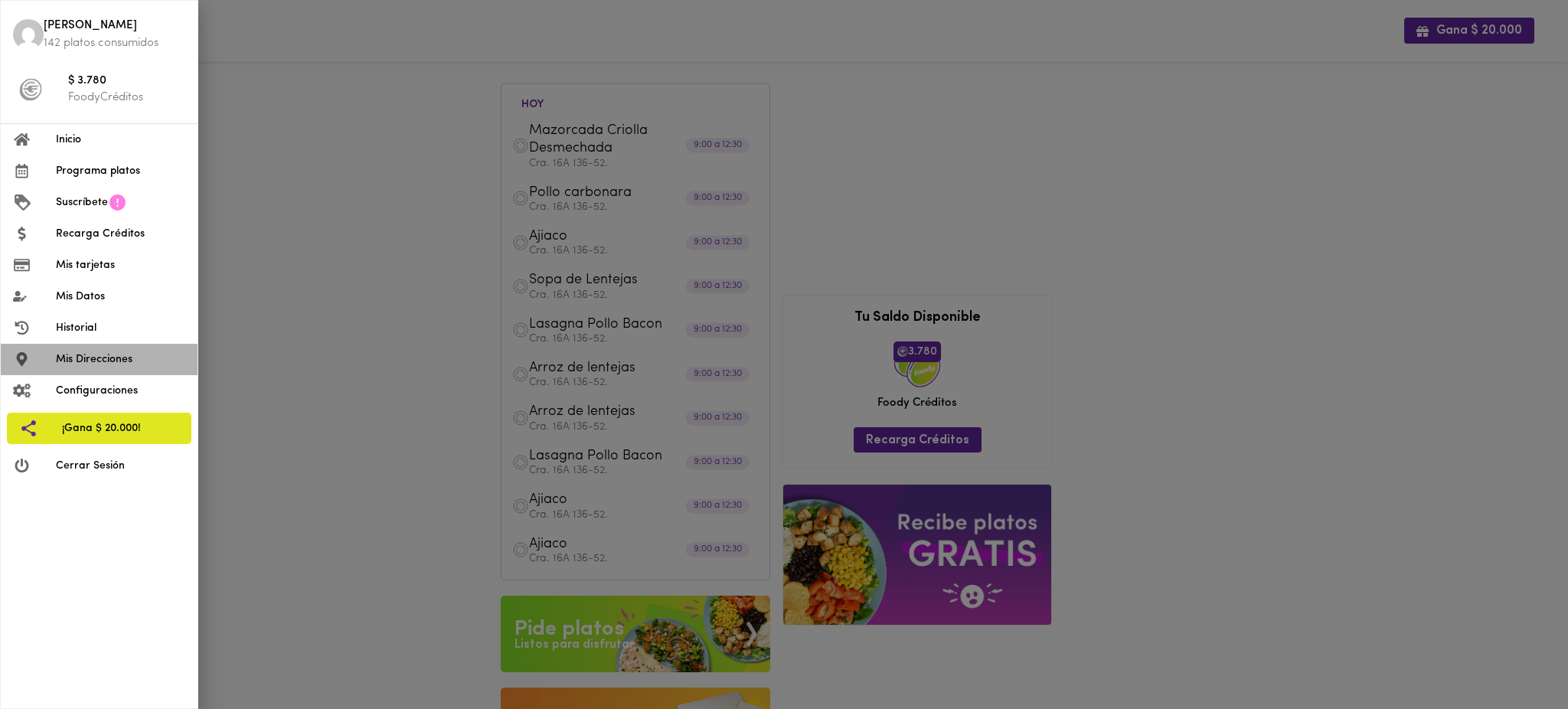
click at [114, 359] on span "Mis Direcciones" at bounding box center [121, 359] width 130 height 16
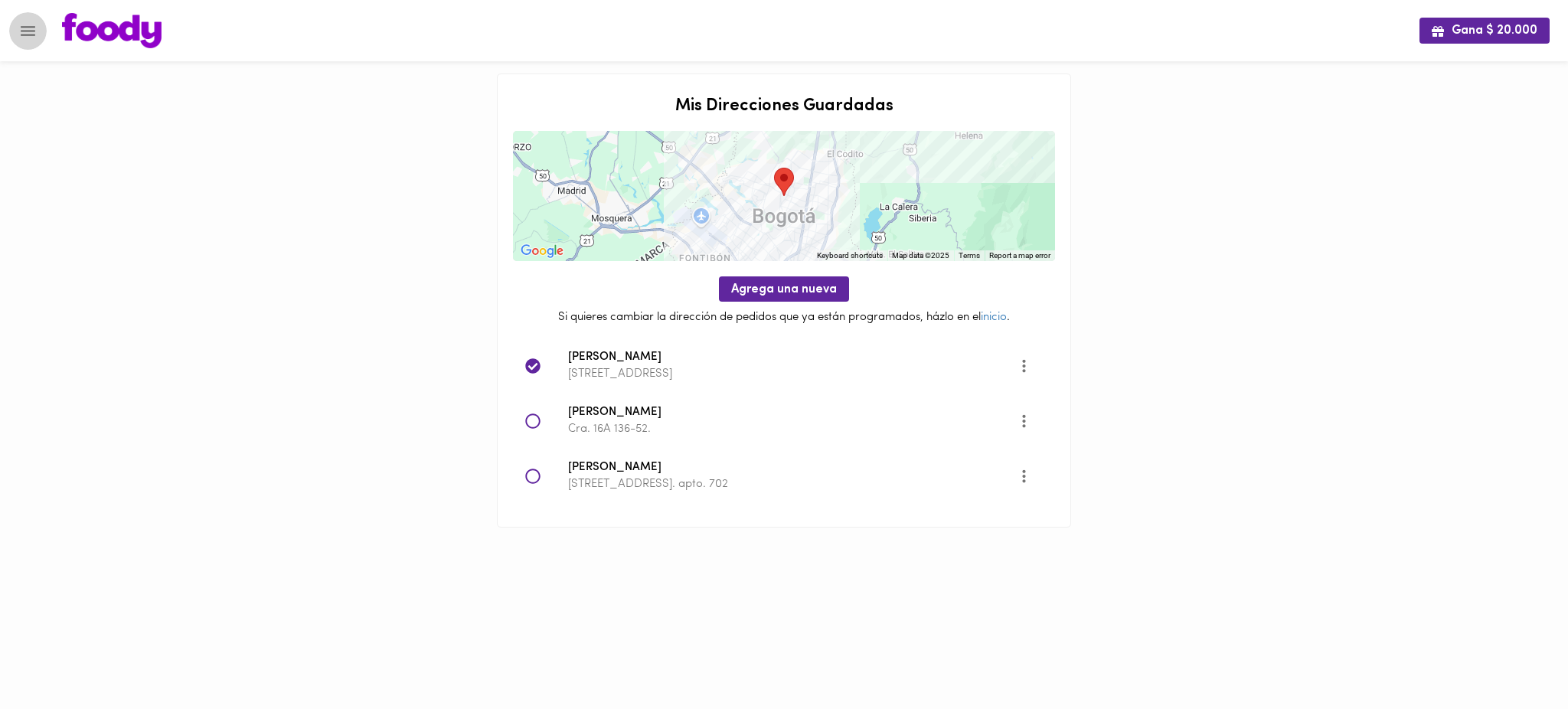
click at [31, 24] on icon "Menu" at bounding box center [27, 31] width 19 height 19
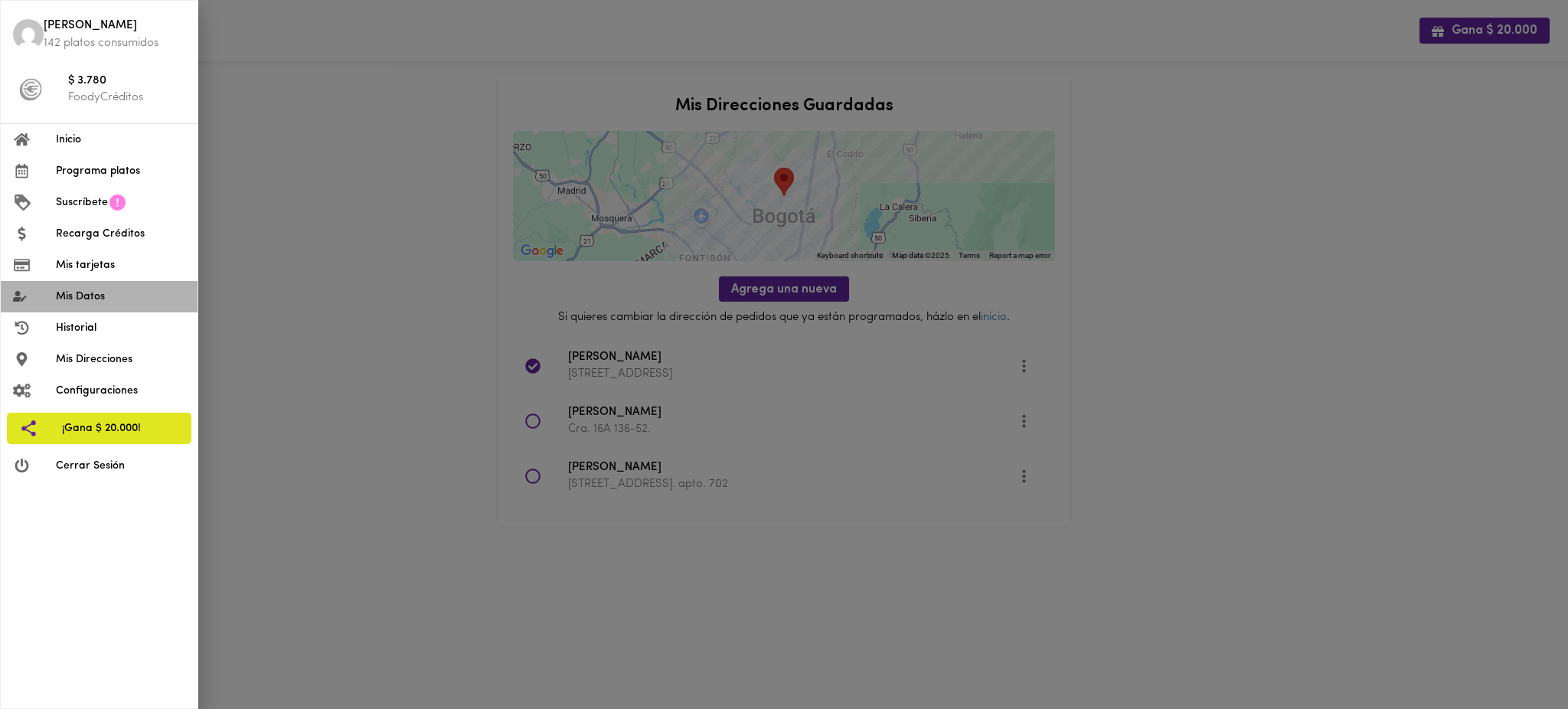
click at [117, 291] on span "Mis Datos" at bounding box center [121, 296] width 130 height 16
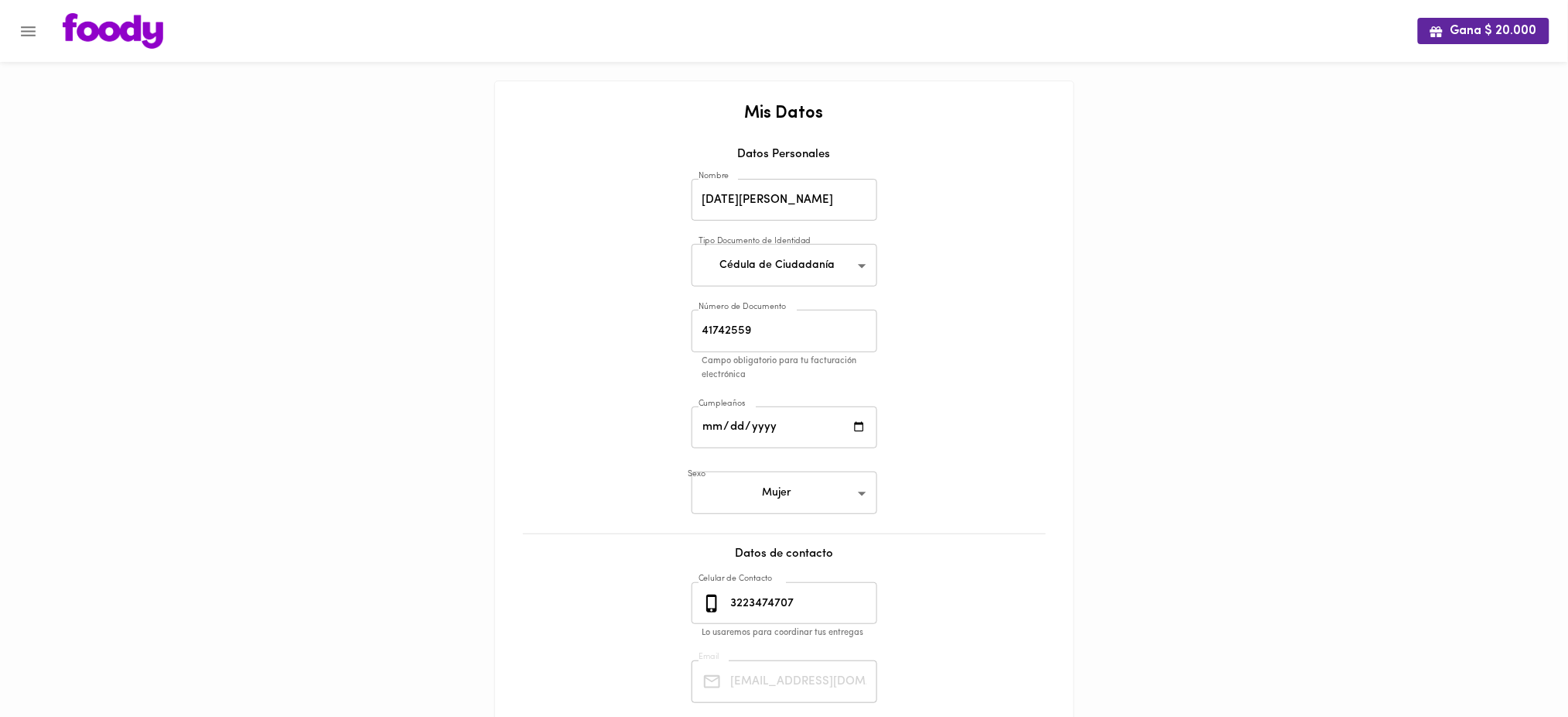
scroll to position [159, 0]
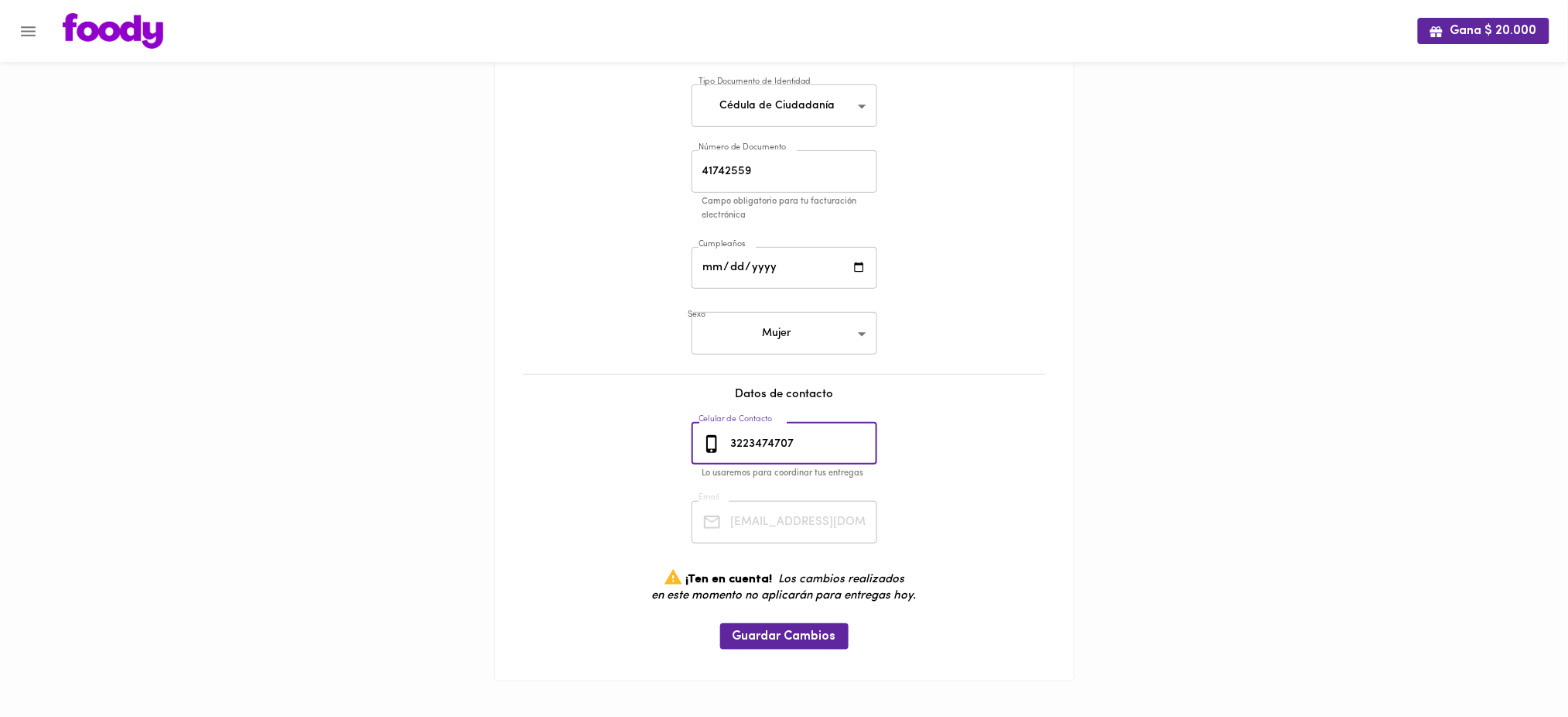
drag, startPoint x: 811, startPoint y: 443, endPoint x: 712, endPoint y: 446, distance: 99.0
click at [712, 446] on div "[PHONE_NUMBER] Celular de Contacto" at bounding box center [784, 444] width 186 height 43
click at [979, 292] on div "Mis Datos Datos Personales Nombre [DATE][PERSON_NAME] Nombre Tipo Documento de …" at bounding box center [784, 305] width 547 height 720
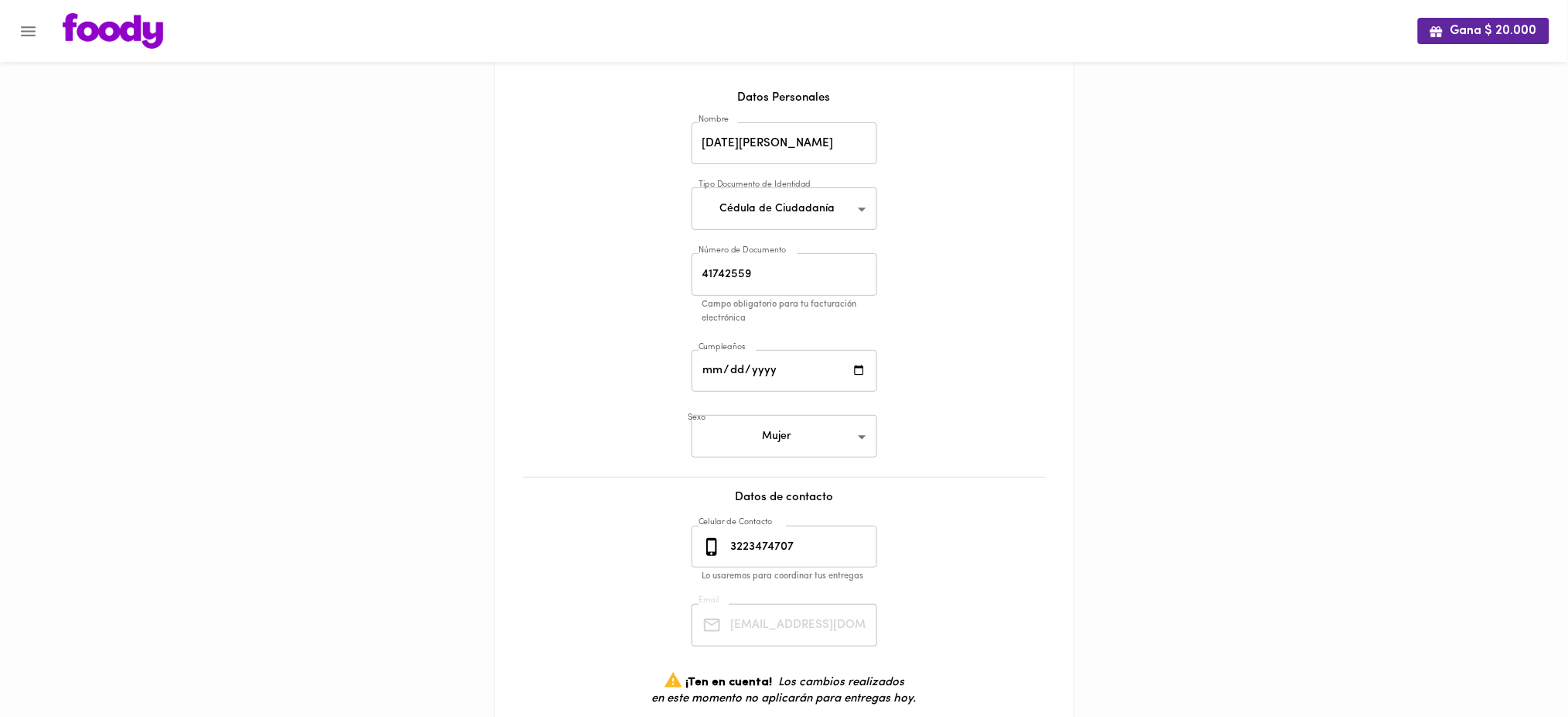
scroll to position [0, 0]
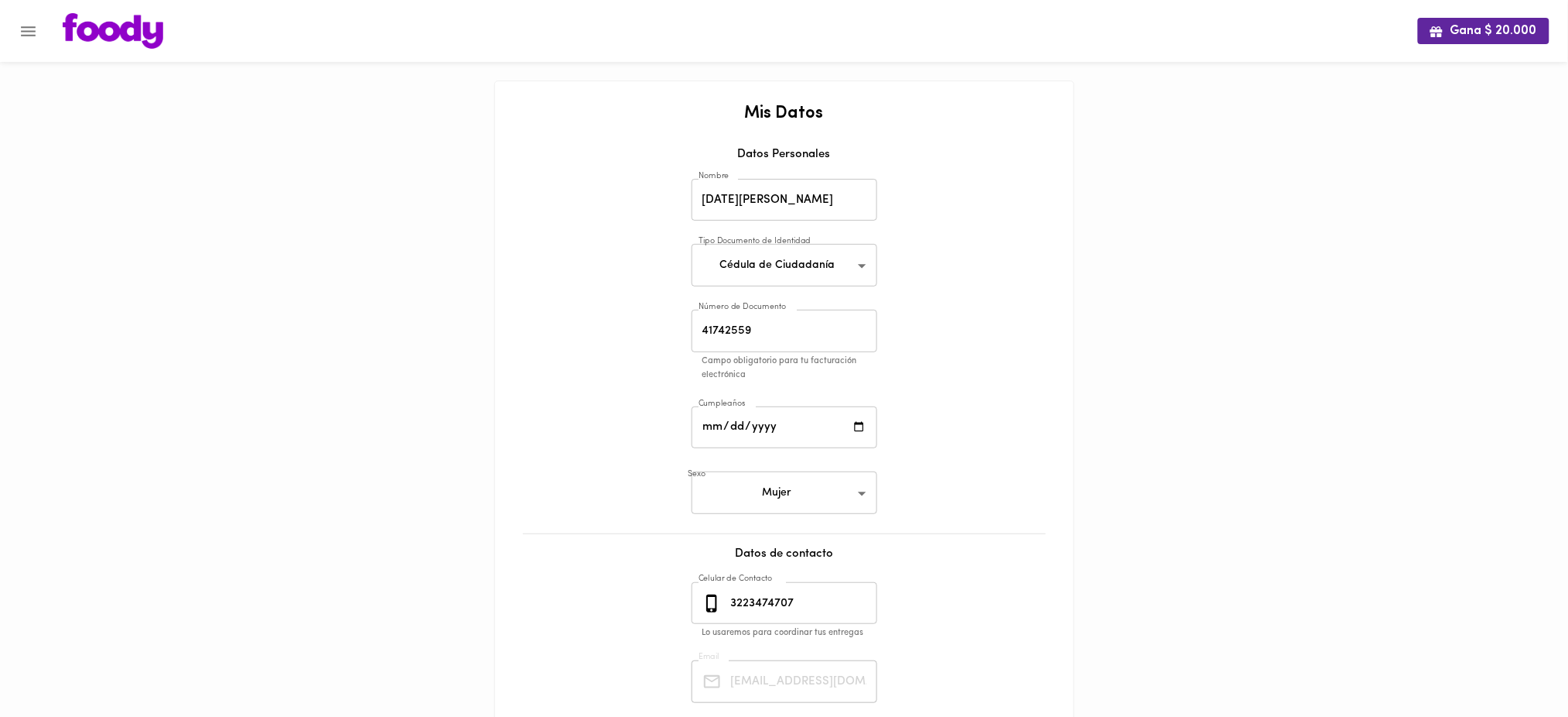
click at [803, 625] on div "Celular de Contacto [PHONE_NUMBER] Celular de Contacto Lo usaremos para coordin…" at bounding box center [784, 611] width 193 height 67
drag, startPoint x: 794, startPoint y: 606, endPoint x: 722, endPoint y: 596, distance: 72.7
click at [722, 596] on div "[PHONE_NUMBER] Celular de Contacto" at bounding box center [784, 603] width 186 height 43
click at [27, 36] on icon "Menu" at bounding box center [27, 31] width 19 height 19
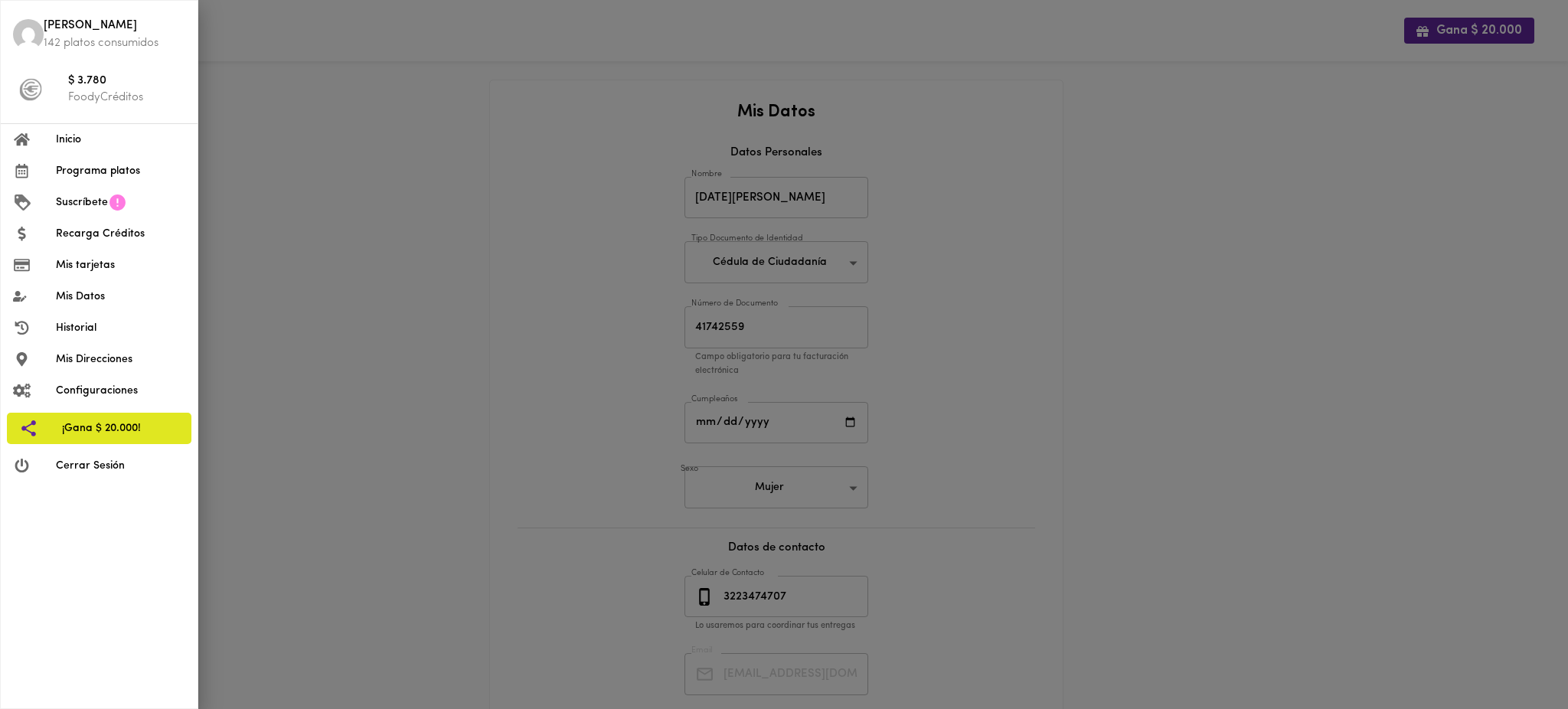
click at [87, 145] on span "Inicio" at bounding box center [121, 140] width 130 height 16
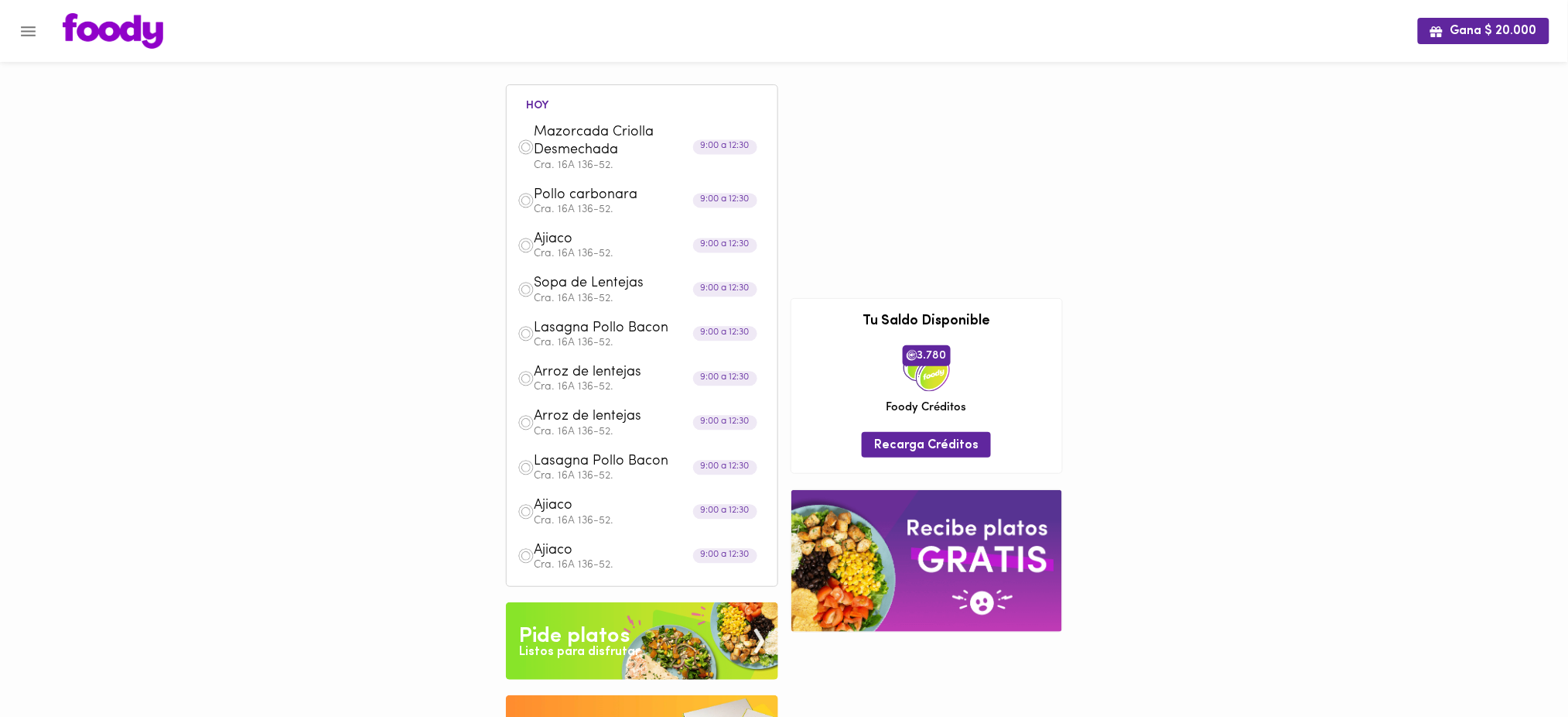
click at [14, 33] on div at bounding box center [7, 358] width 15 height 717
click at [31, 18] on button "Menu" at bounding box center [28, 32] width 38 height 38
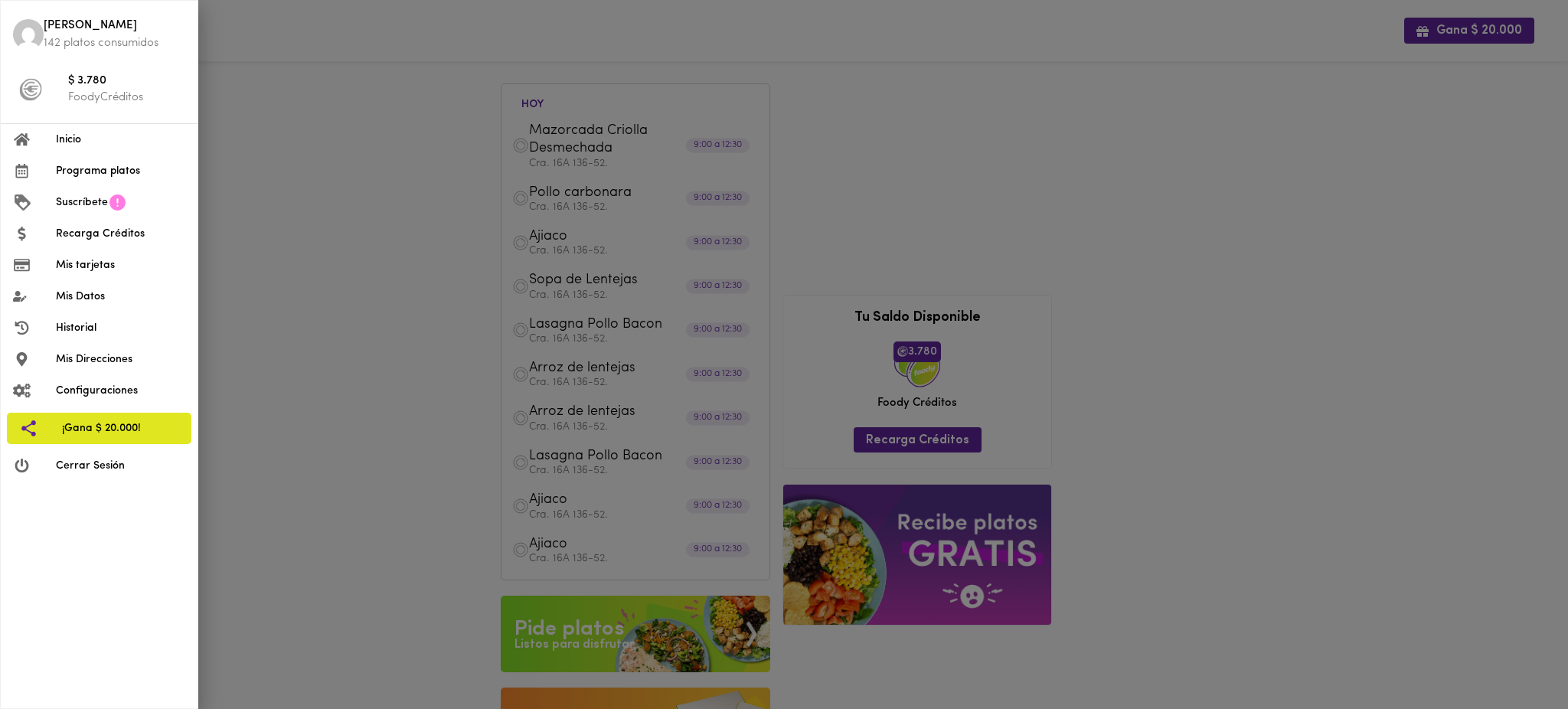
click at [99, 467] on span "Cerrar Sesión" at bounding box center [121, 466] width 130 height 16
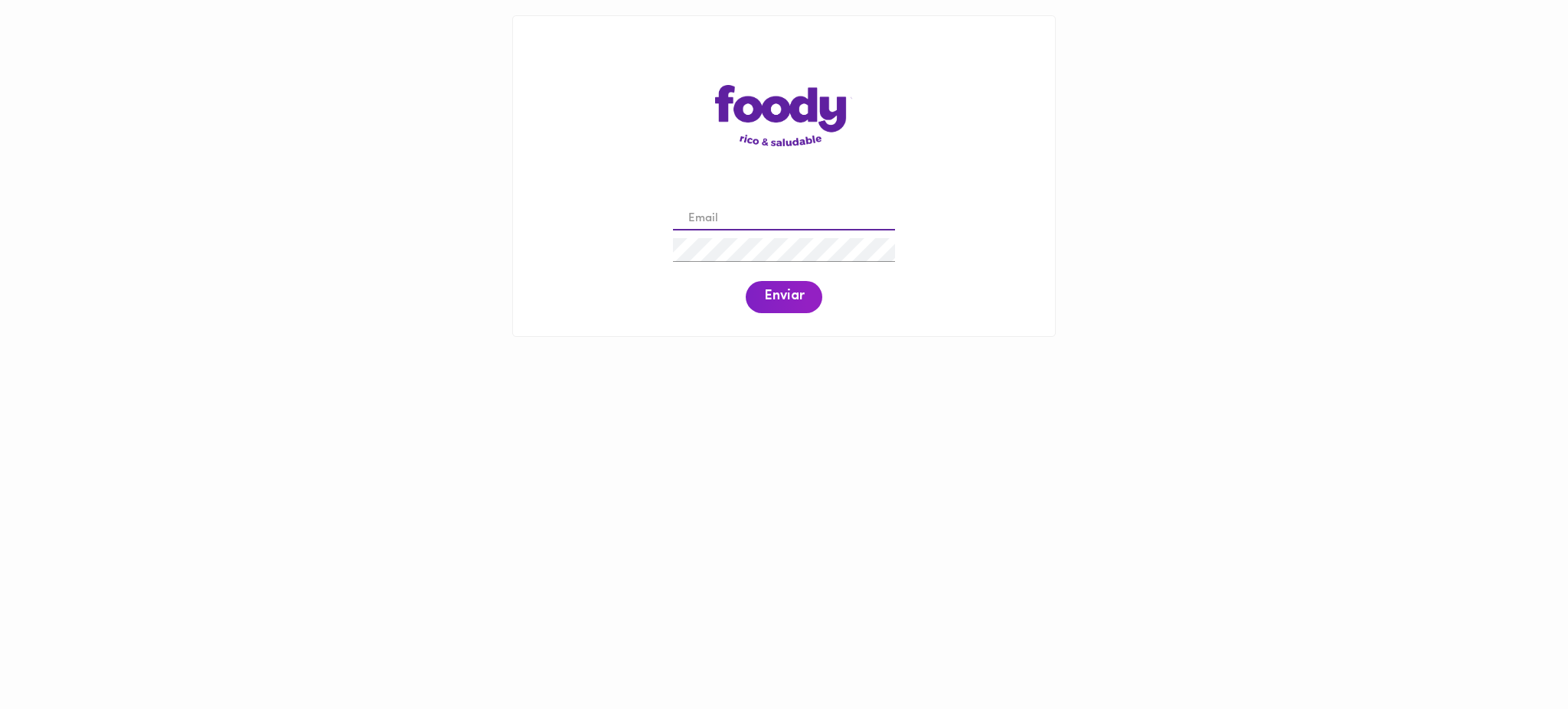
click at [780, 221] on input "email" at bounding box center [784, 219] width 222 height 23
paste input "[EMAIL_ADDRESS][DOMAIN_NAME]"
click at [715, 215] on input "tatianasilvabarrera@gmail.com" at bounding box center [784, 219] width 222 height 23
type input "tatianasilvabarrera@gmail.com"
click at [774, 292] on span "Enviar" at bounding box center [784, 296] width 40 height 17
